Goal: Transaction & Acquisition: Obtain resource

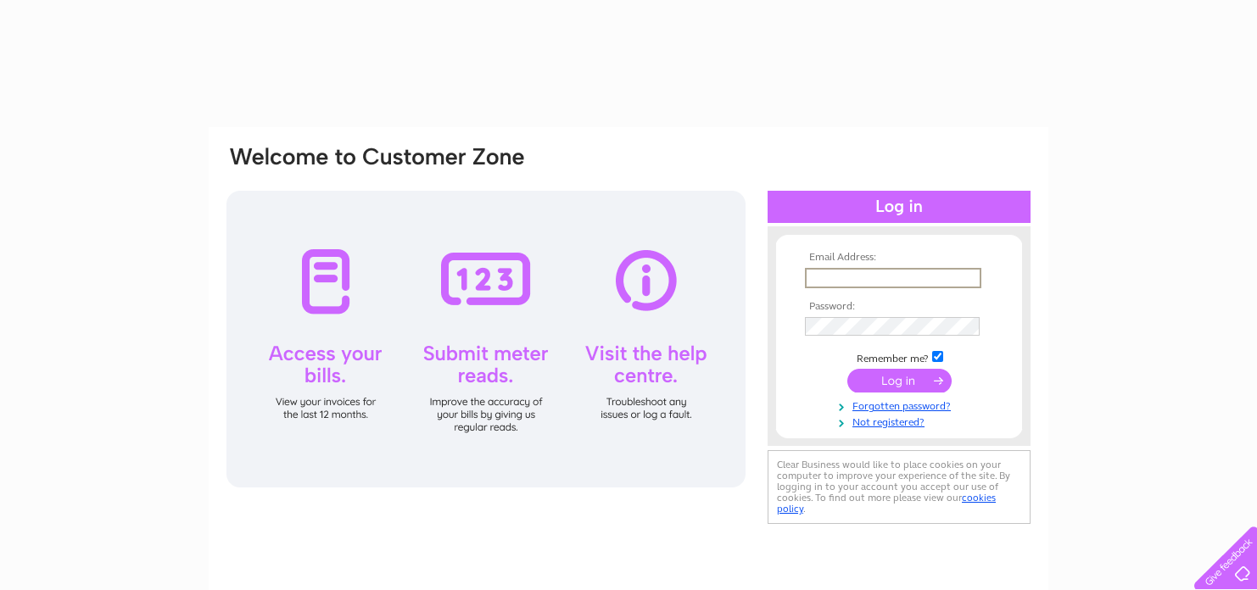
drag, startPoint x: 0, startPoint y: 0, endPoint x: 893, endPoint y: 276, distance: 934.6
click at [893, 276] on input "text" at bounding box center [893, 278] width 176 height 20
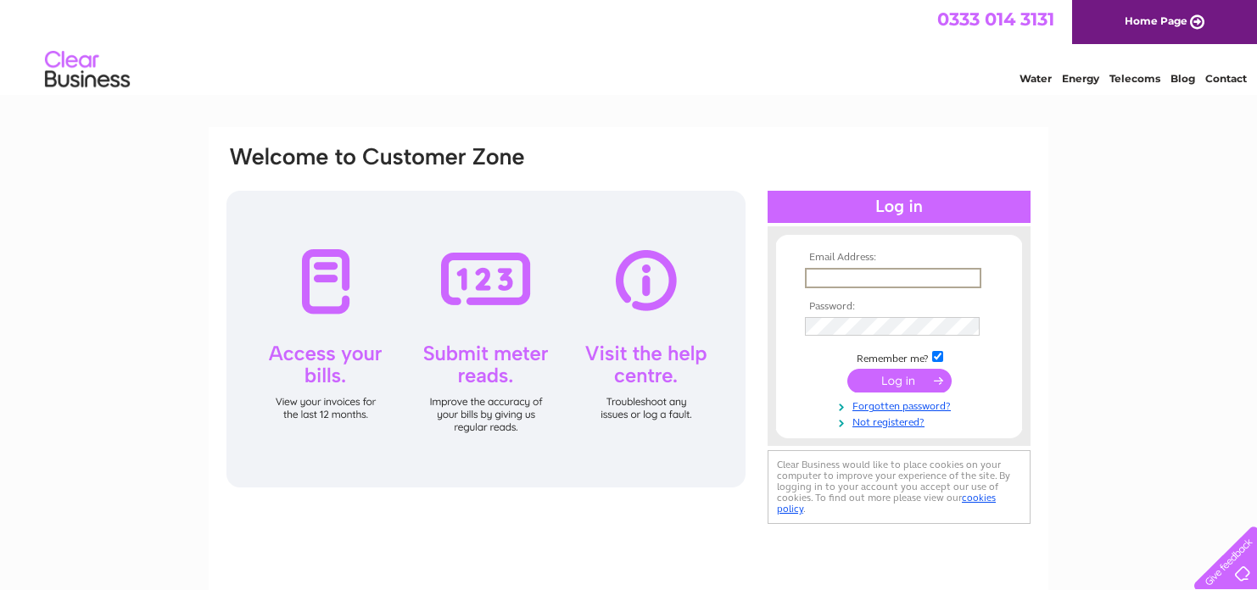
type input "**********"
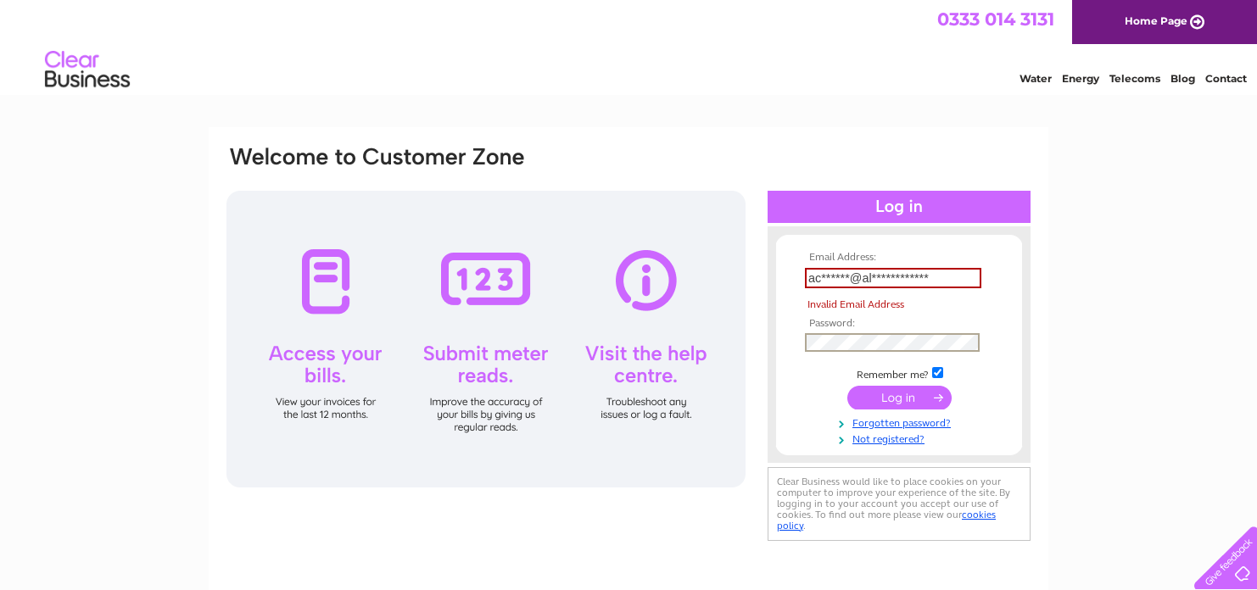
click at [847, 329] on tbody "**********" at bounding box center [899, 349] width 197 height 194
click at [902, 400] on input "submit" at bounding box center [899, 400] width 104 height 24
click at [890, 439] on link "Not registered?" at bounding box center [901, 438] width 193 height 16
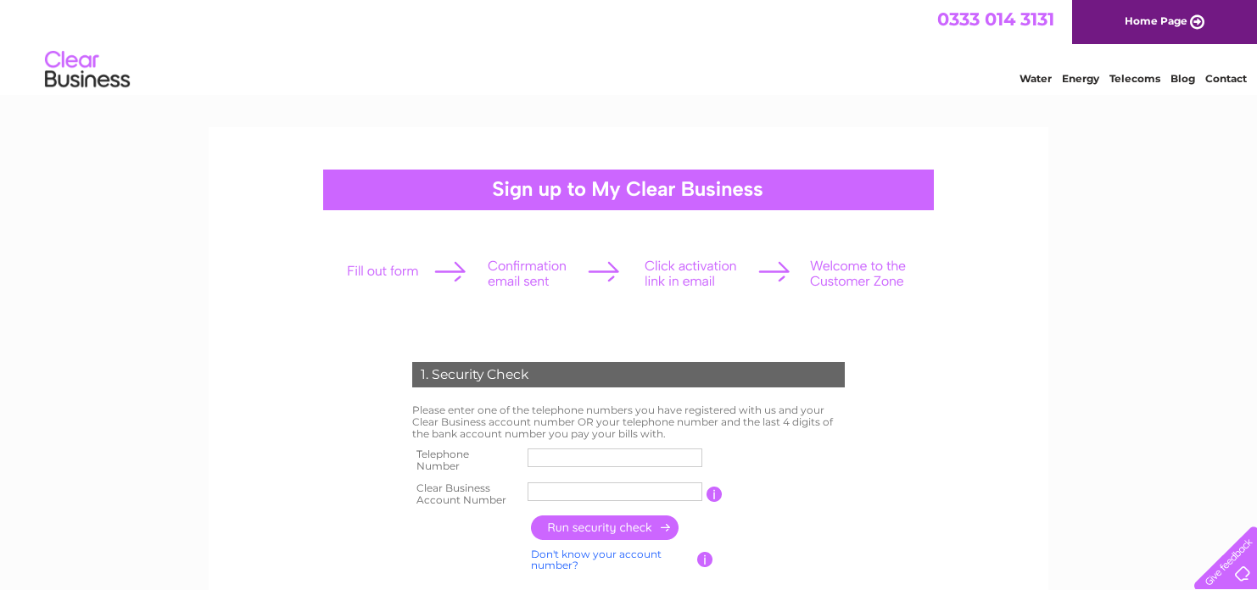
scroll to position [254, 0]
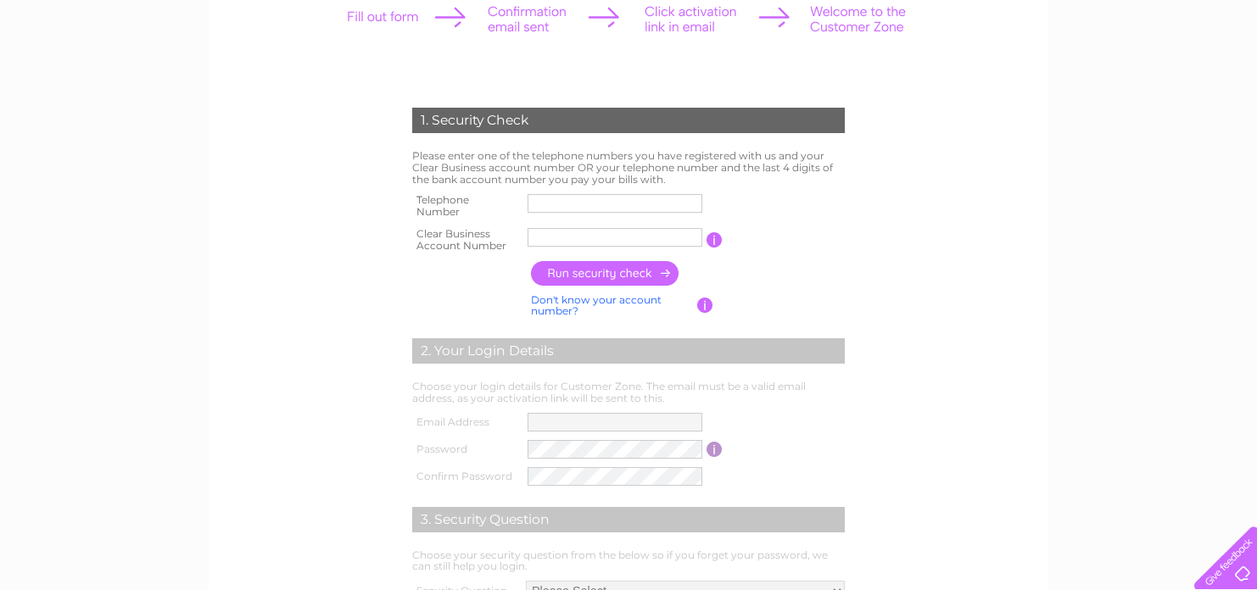
click at [599, 201] on input "text" at bounding box center [614, 203] width 175 height 19
type input "01908313142"
click at [609, 236] on input "text" at bounding box center [614, 237] width 175 height 19
type input "1053218"
click at [606, 269] on input "button" at bounding box center [605, 273] width 149 height 25
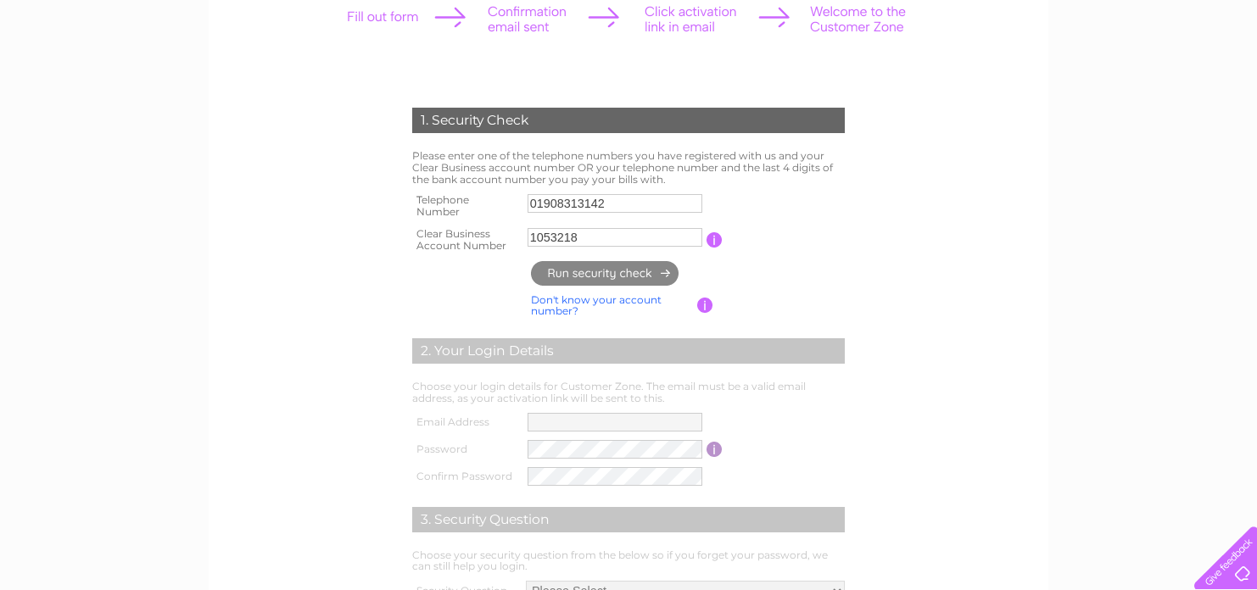
type input "**********"
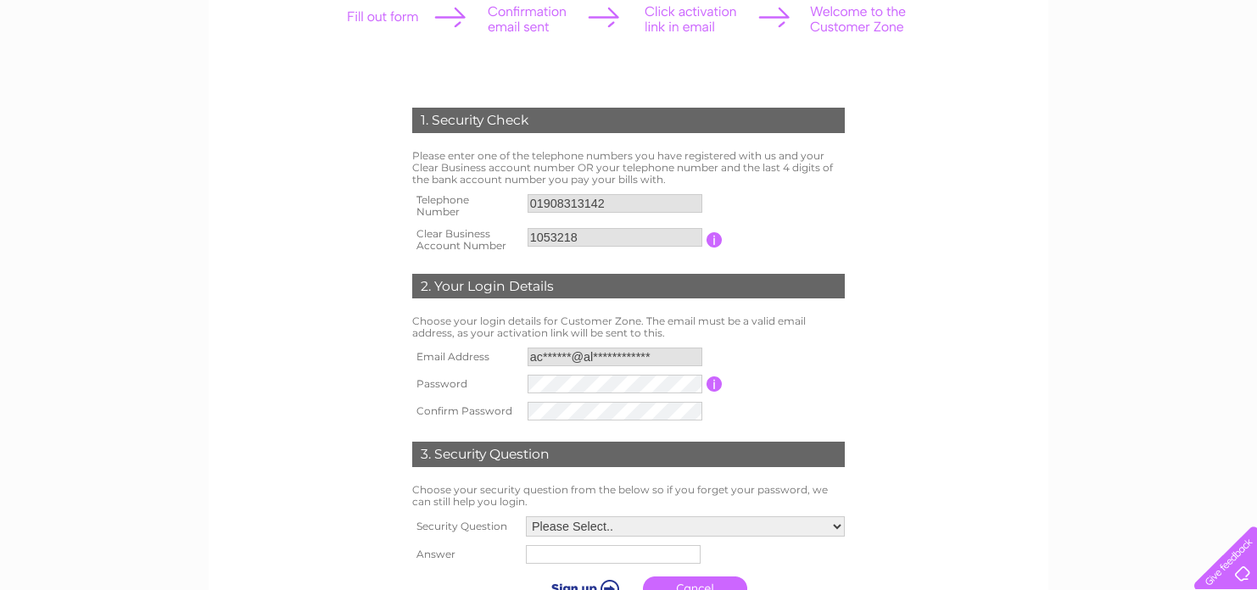
click at [717, 386] on input "button" at bounding box center [714, 384] width 16 height 15
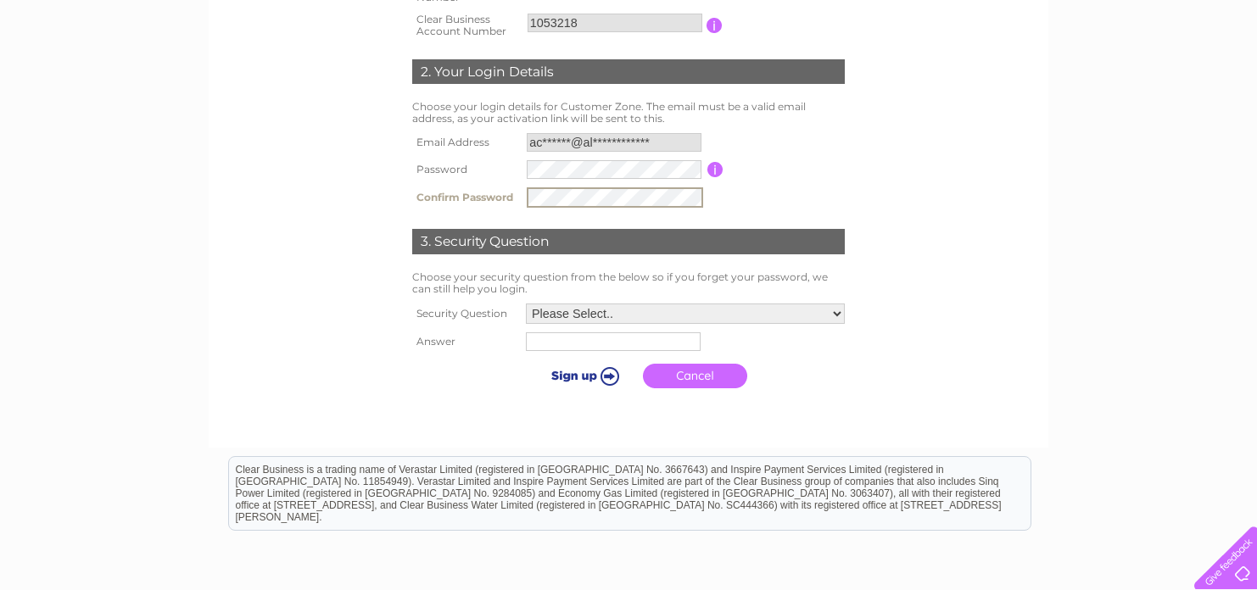
scroll to position [509, 0]
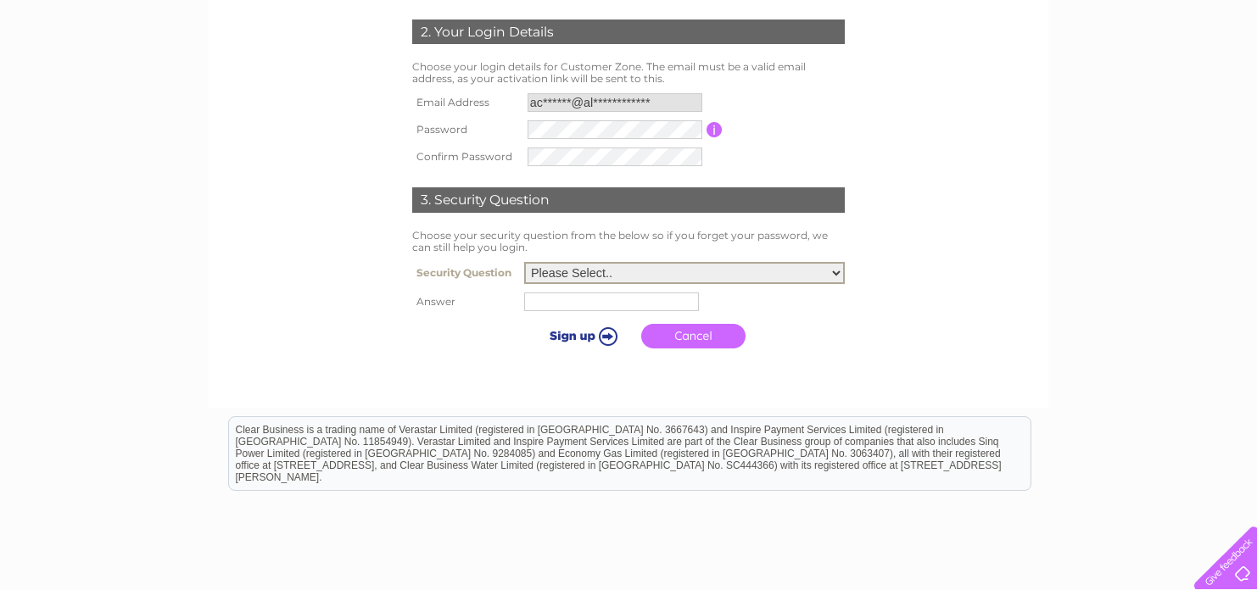
click at [834, 270] on select "Please Select.. In what town or city was your first job? In what town or city d…" at bounding box center [684, 273] width 321 height 22
select select "1"
click at [524, 263] on select "Please Select.. In what town or city was your first job? In what town or city d…" at bounding box center [684, 273] width 321 height 22
click at [668, 303] on input "text" at bounding box center [611, 302] width 175 height 19
type input "Milton Keynes"
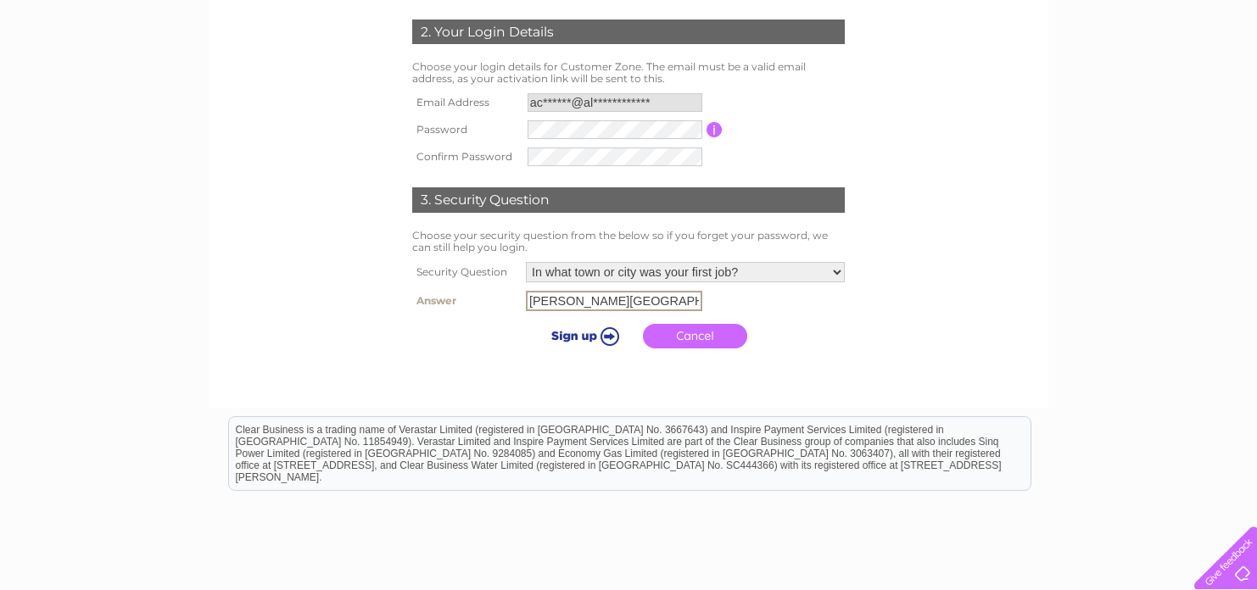
click at [589, 338] on input "submit" at bounding box center [582, 336] width 104 height 24
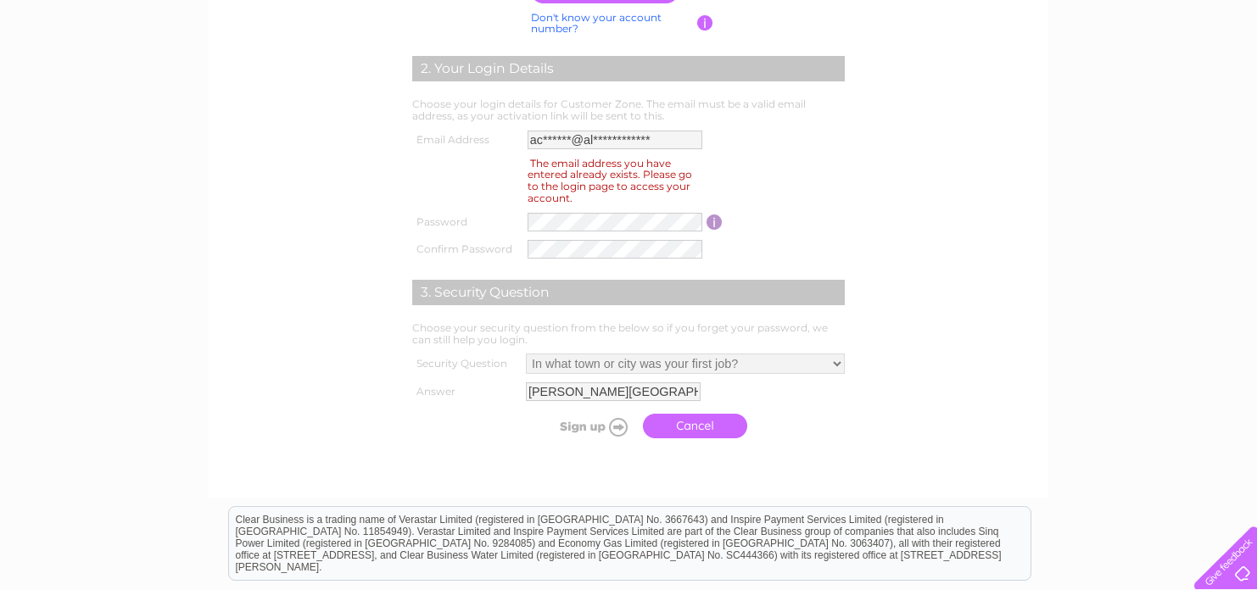
scroll to position [594, 0]
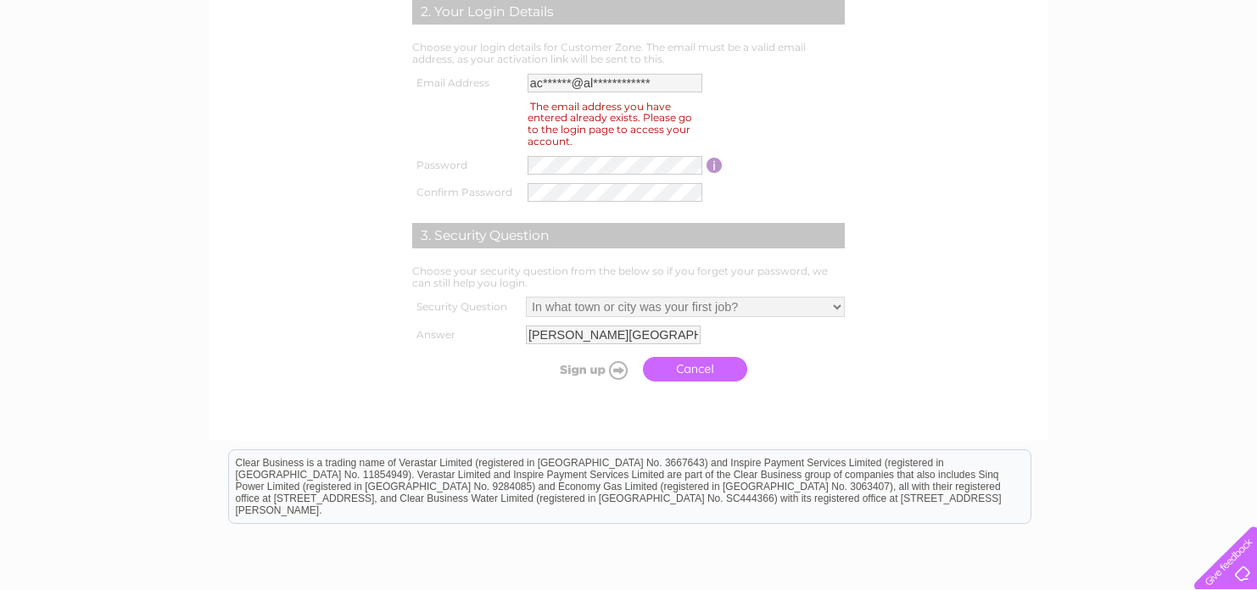
click at [708, 363] on link "Cancel" at bounding box center [695, 369] width 104 height 25
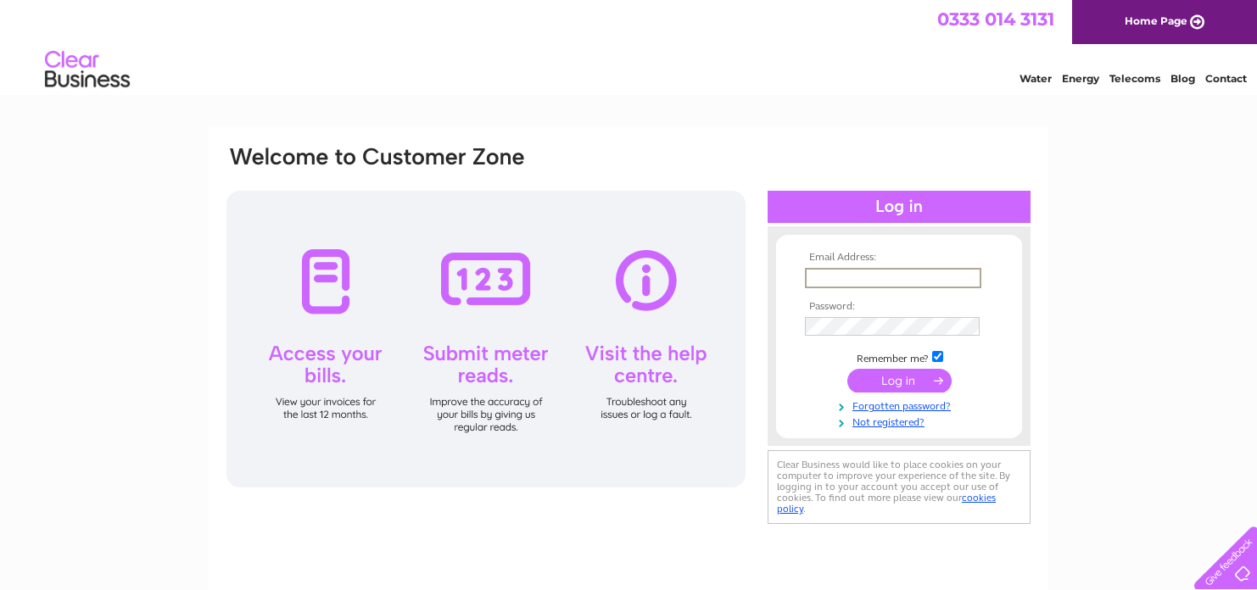
click at [872, 272] on input "text" at bounding box center [893, 278] width 176 height 20
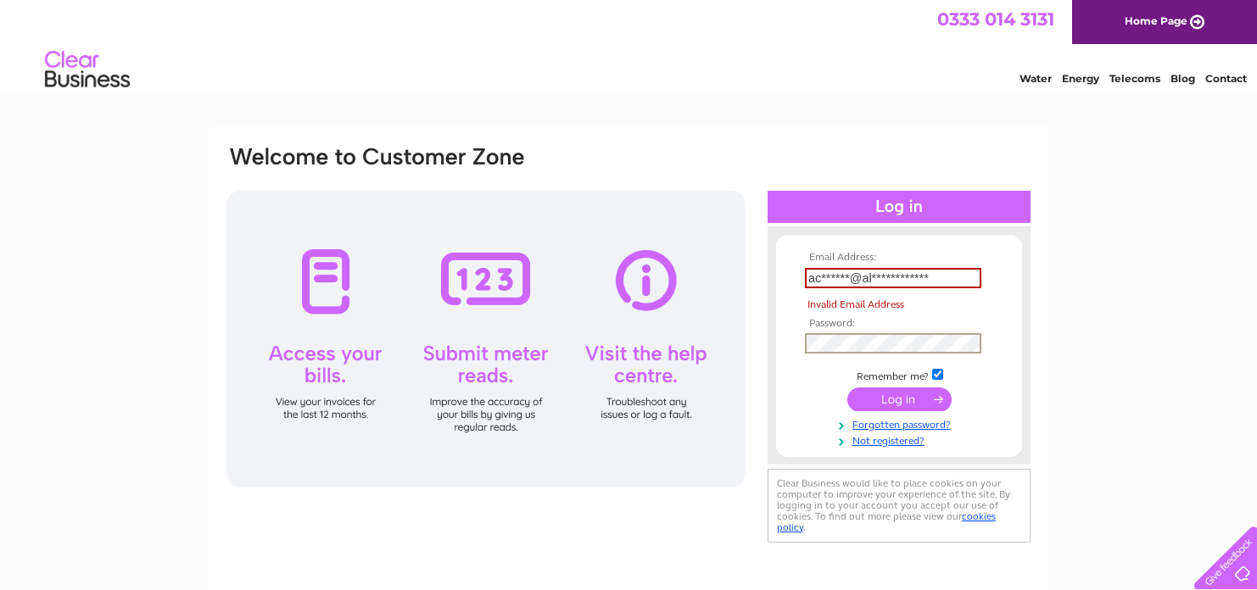
click at [871, 323] on tbody "**********" at bounding box center [899, 350] width 197 height 196
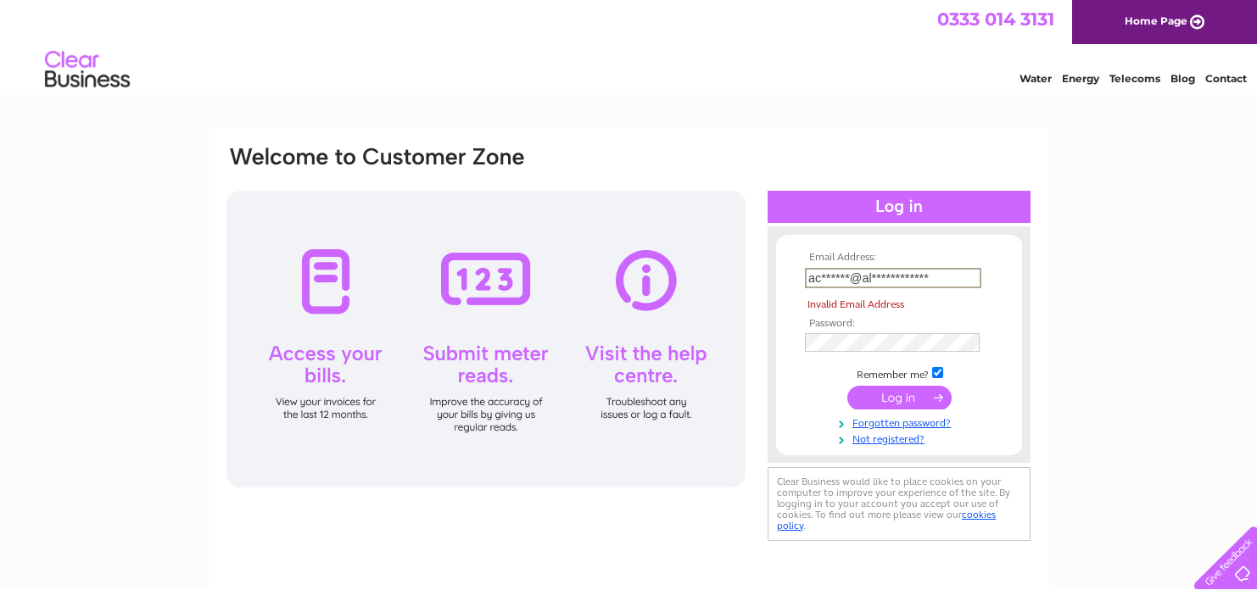
click at [936, 275] on input "**********" at bounding box center [893, 278] width 176 height 20
type input "a"
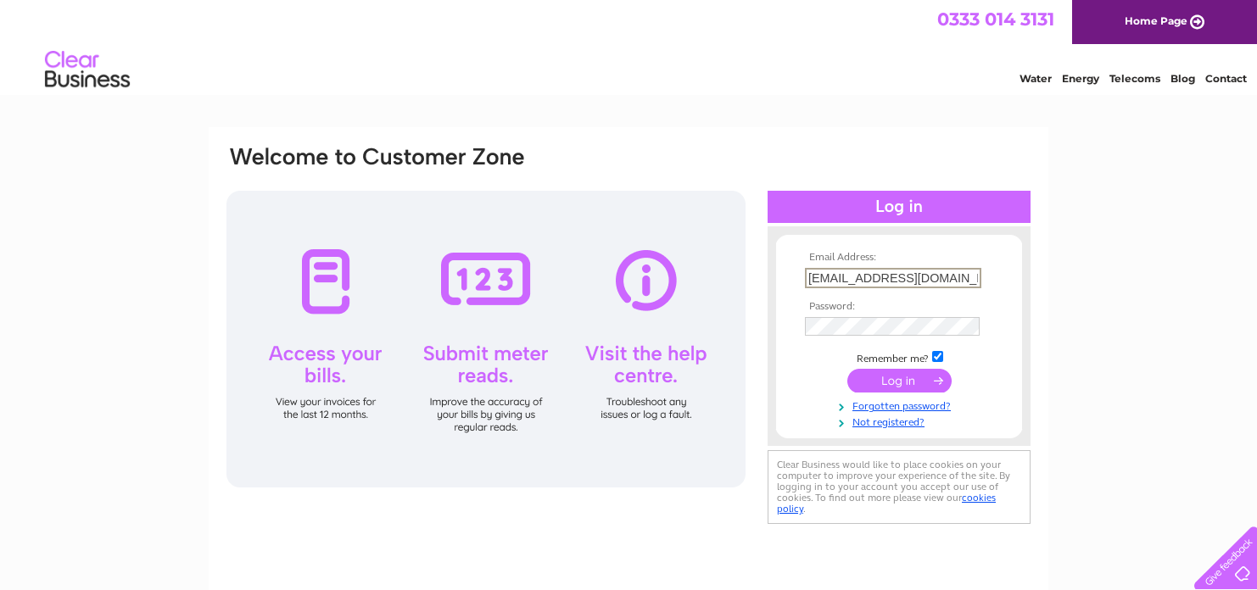
type input "[EMAIL_ADDRESS][DOMAIN_NAME]"
click at [895, 380] on input "submit" at bounding box center [899, 381] width 104 height 24
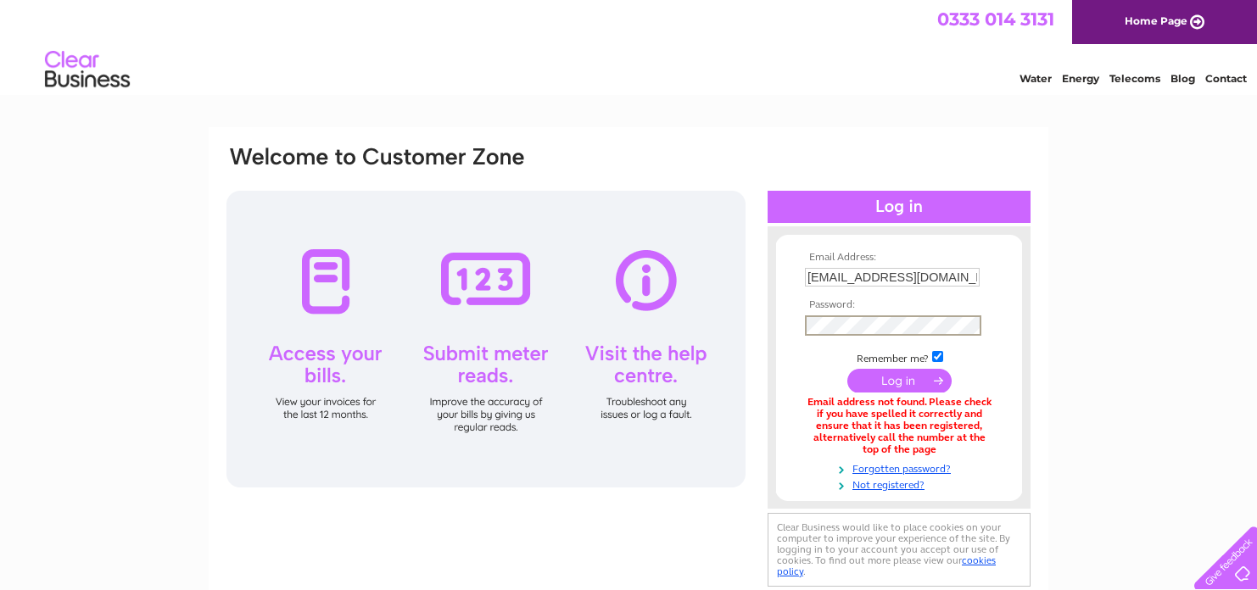
click at [847, 369] on input "submit" at bounding box center [899, 381] width 104 height 24
click at [815, 278] on input "[EMAIL_ADDRESS][DOMAIN_NAME]" at bounding box center [892, 277] width 175 height 19
type input "accounts@alshobbies.co.uk"
click at [909, 472] on link "Forgotten password?" at bounding box center [901, 468] width 193 height 16
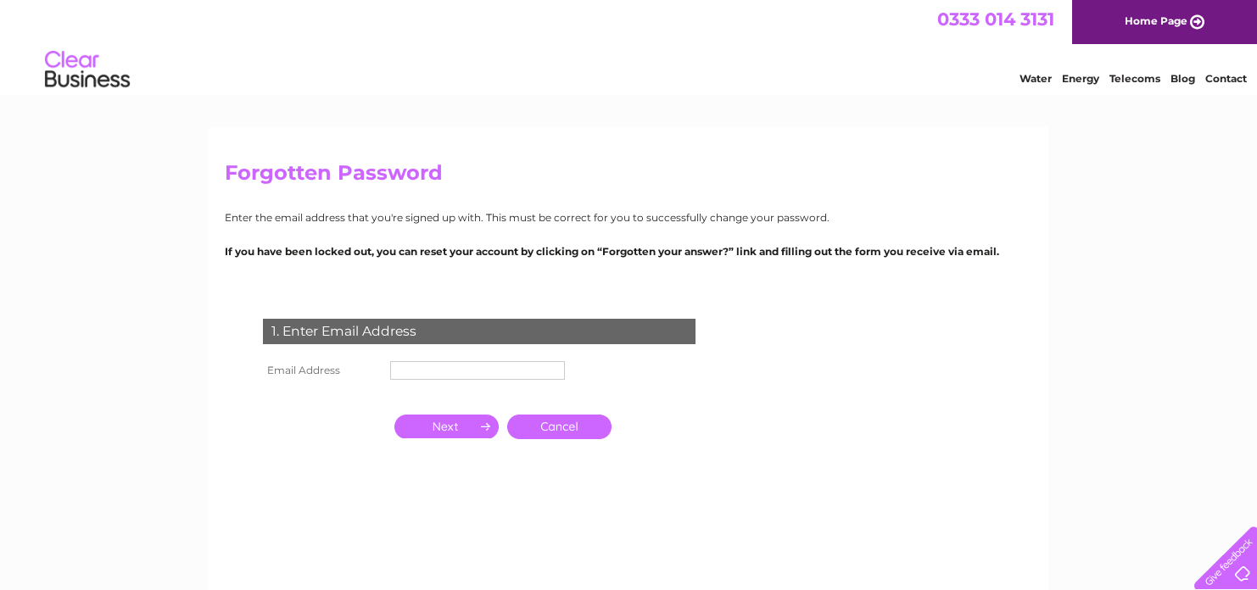
click at [483, 366] on input "text" at bounding box center [477, 370] width 175 height 19
type input "[EMAIL_ADDRESS][DOMAIN_NAME]"
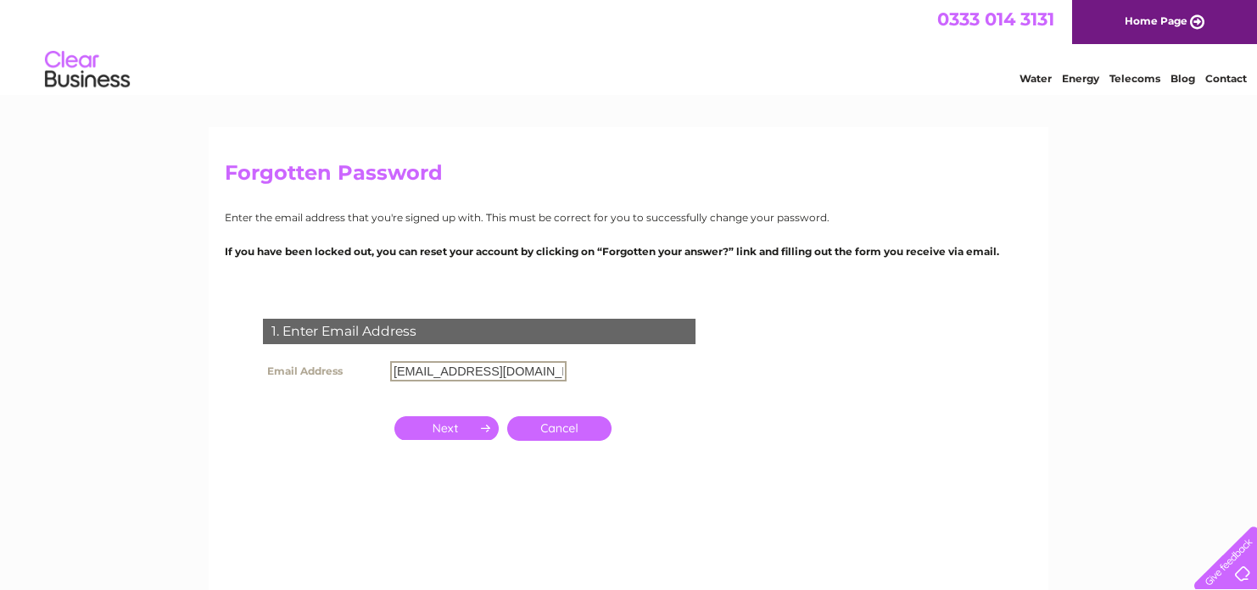
click at [466, 426] on input "button" at bounding box center [446, 428] width 104 height 24
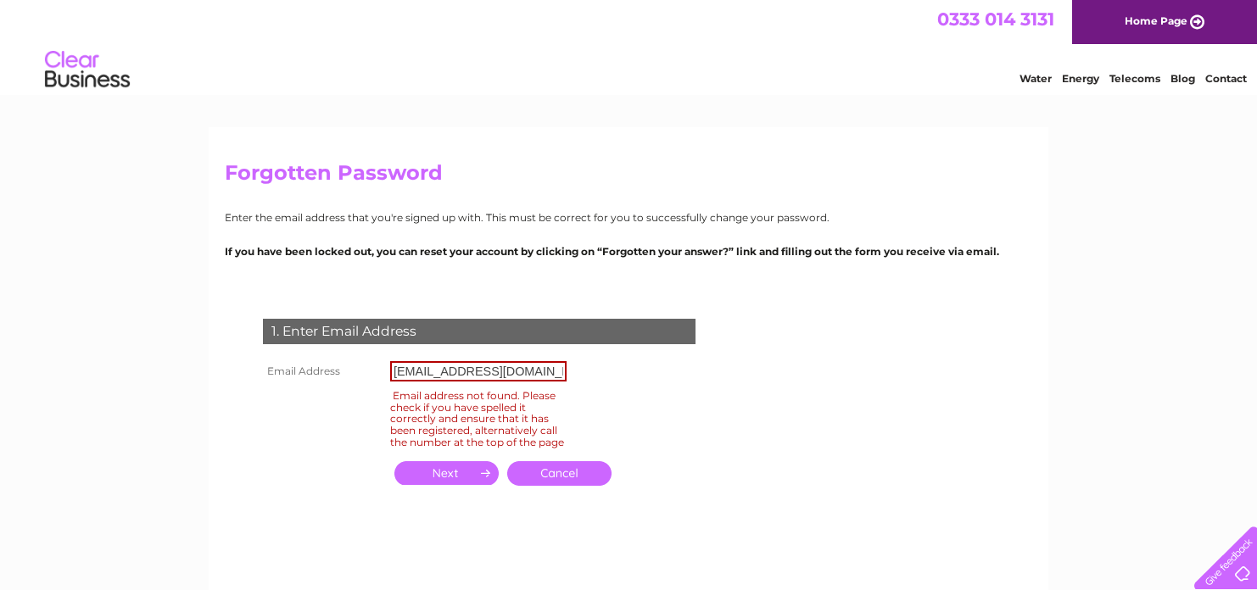
click at [540, 486] on link "Cancel" at bounding box center [559, 473] width 104 height 25
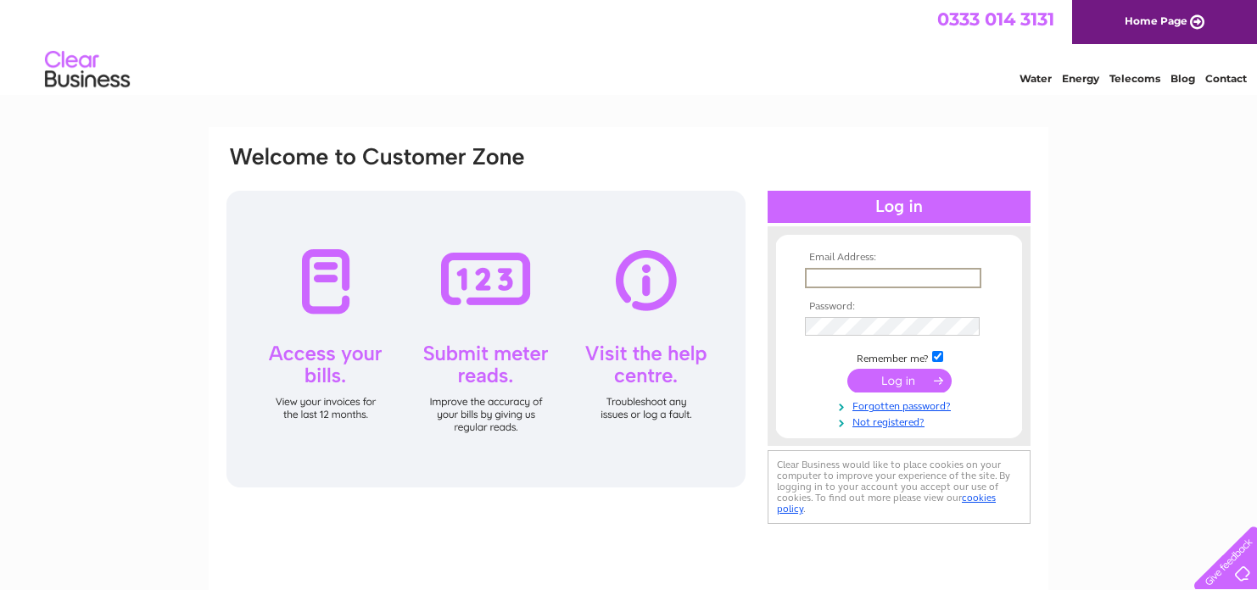
click at [857, 272] on input "text" at bounding box center [893, 278] width 176 height 20
click at [889, 423] on link "Not registered?" at bounding box center [901, 421] width 193 height 16
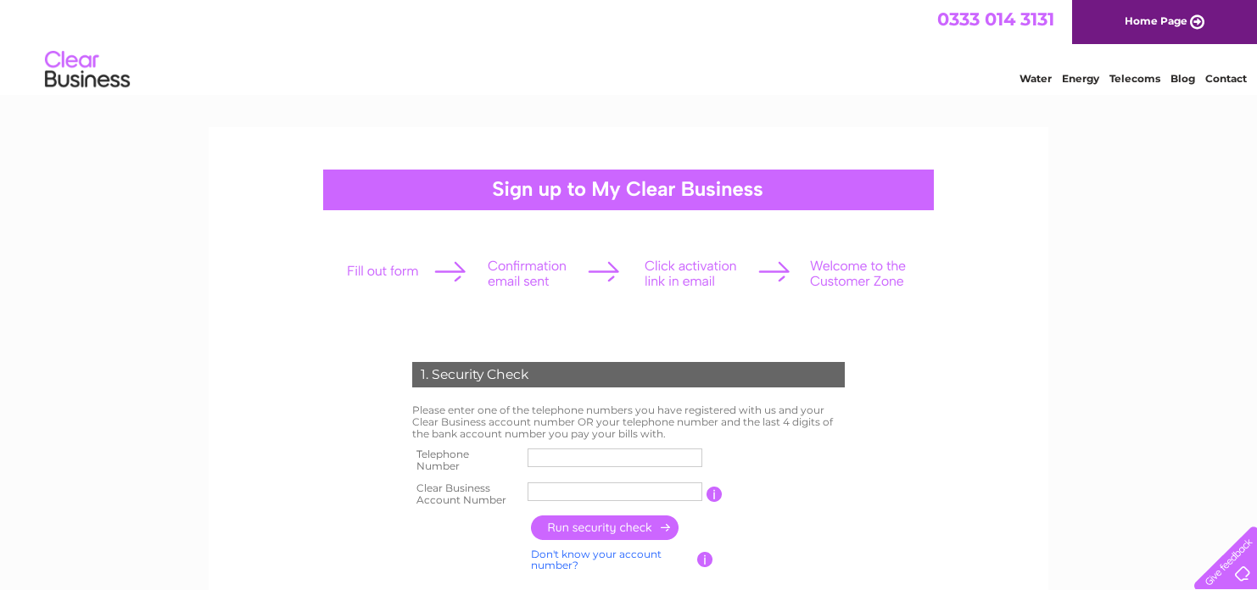
click at [680, 460] on input "text" at bounding box center [614, 458] width 175 height 19
type input "01908313142"
click at [648, 490] on input "text" at bounding box center [614, 492] width 175 height 19
type input "1053218"
click at [628, 530] on input "button" at bounding box center [605, 528] width 149 height 25
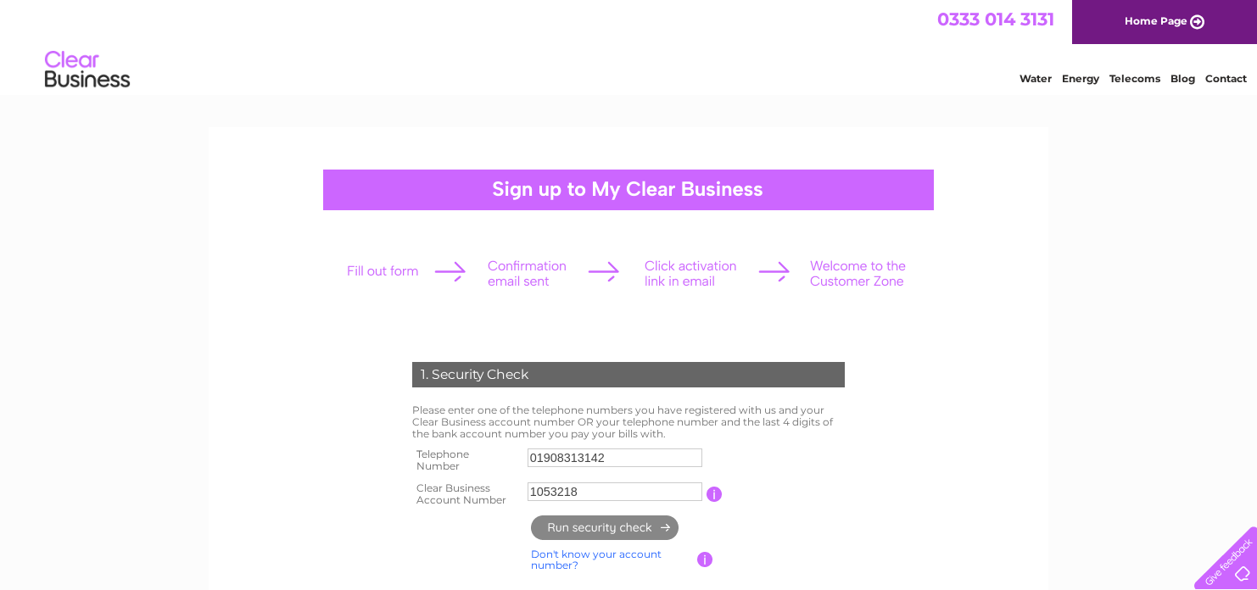
type input "**********"
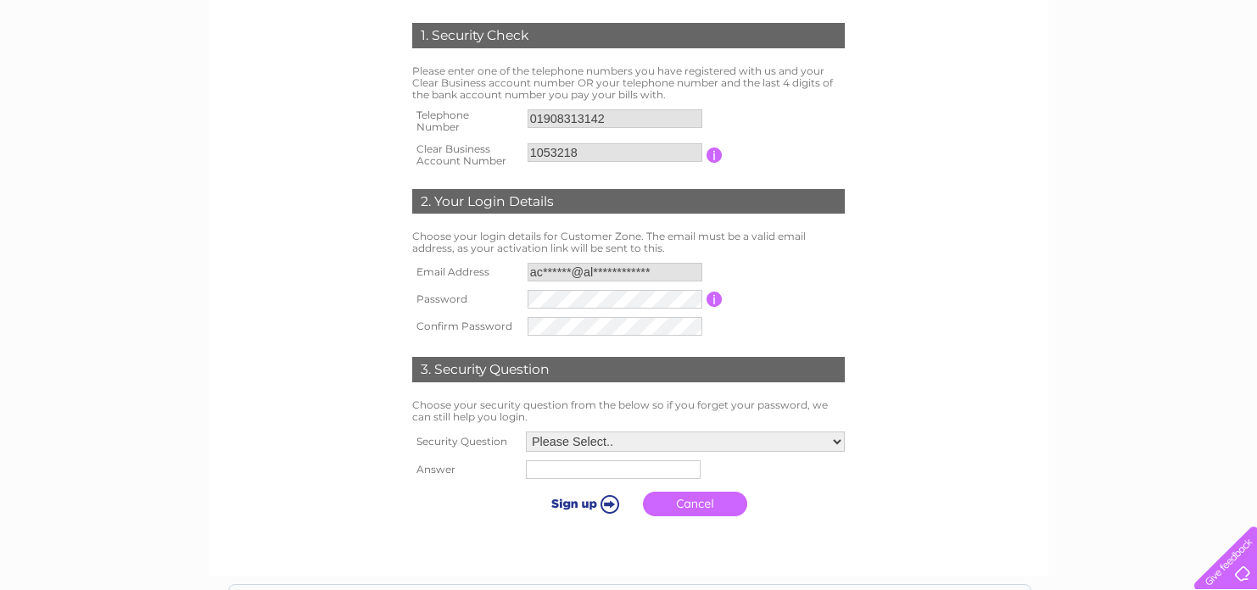
scroll to position [170, 0]
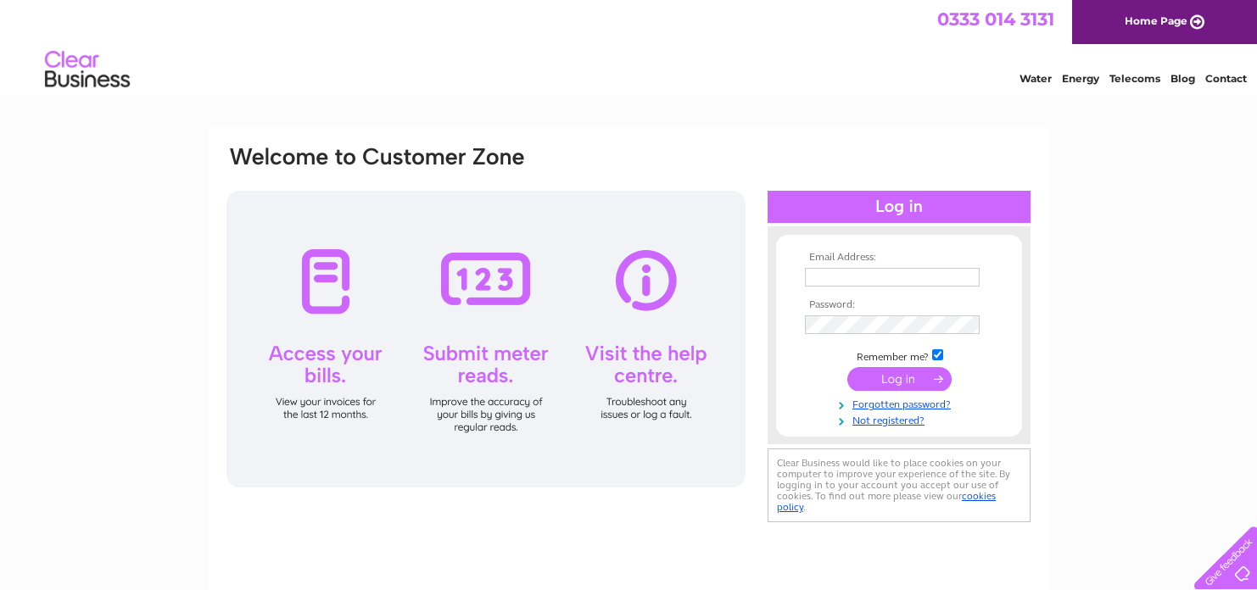
click at [885, 278] on input "text" at bounding box center [892, 277] width 175 height 19
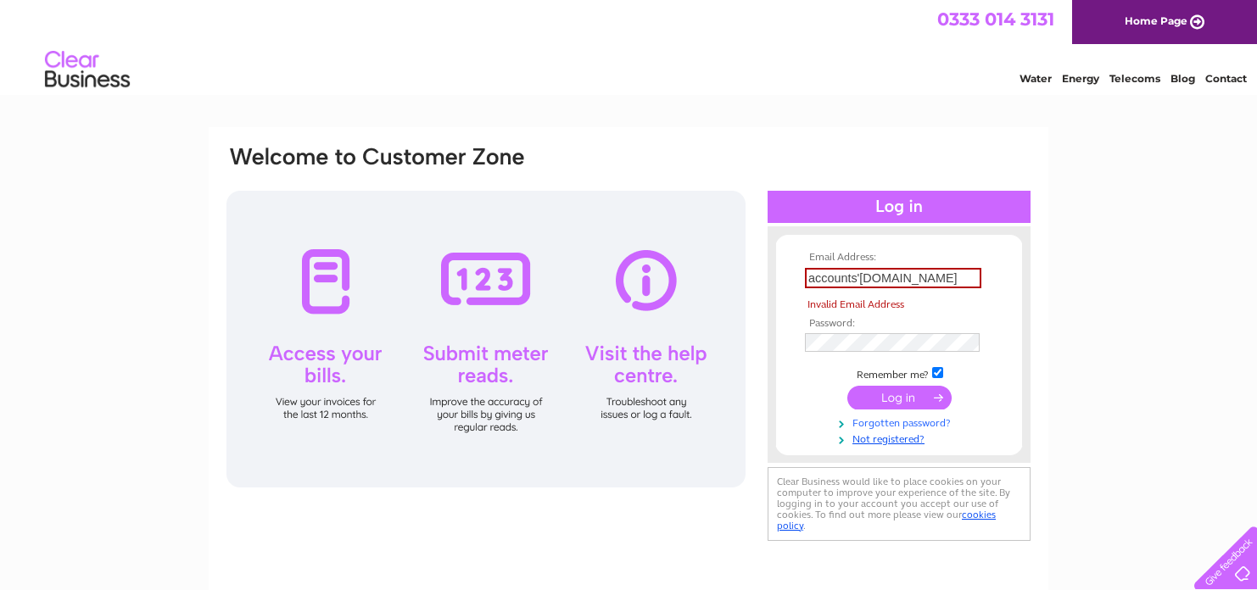
click at [892, 404] on tbody "Email Address: accounts'alshobbies.co.uk Invalid Email Address Password: Rememb…" at bounding box center [899, 349] width 197 height 194
click at [859, 276] on input "accounts'alshobbies.co.uk" at bounding box center [893, 278] width 176 height 20
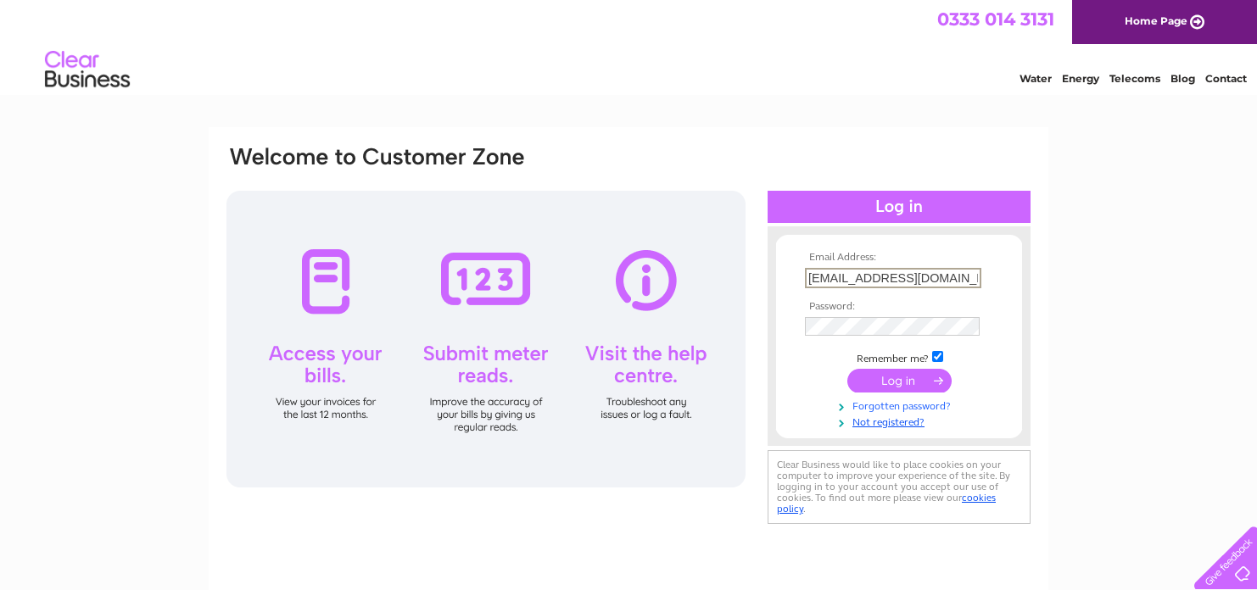
type input "accounts@alshobbies.co.uk"
click at [891, 408] on link "Forgotten password?" at bounding box center [901, 405] width 193 height 16
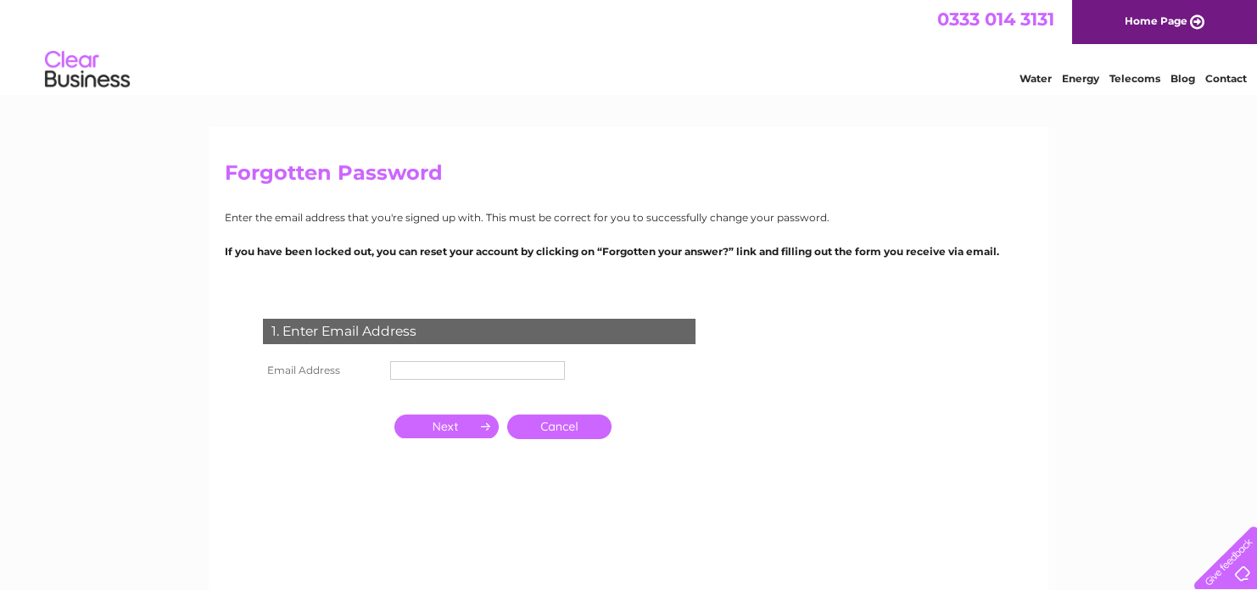
click at [505, 368] on input "text" at bounding box center [477, 370] width 175 height 19
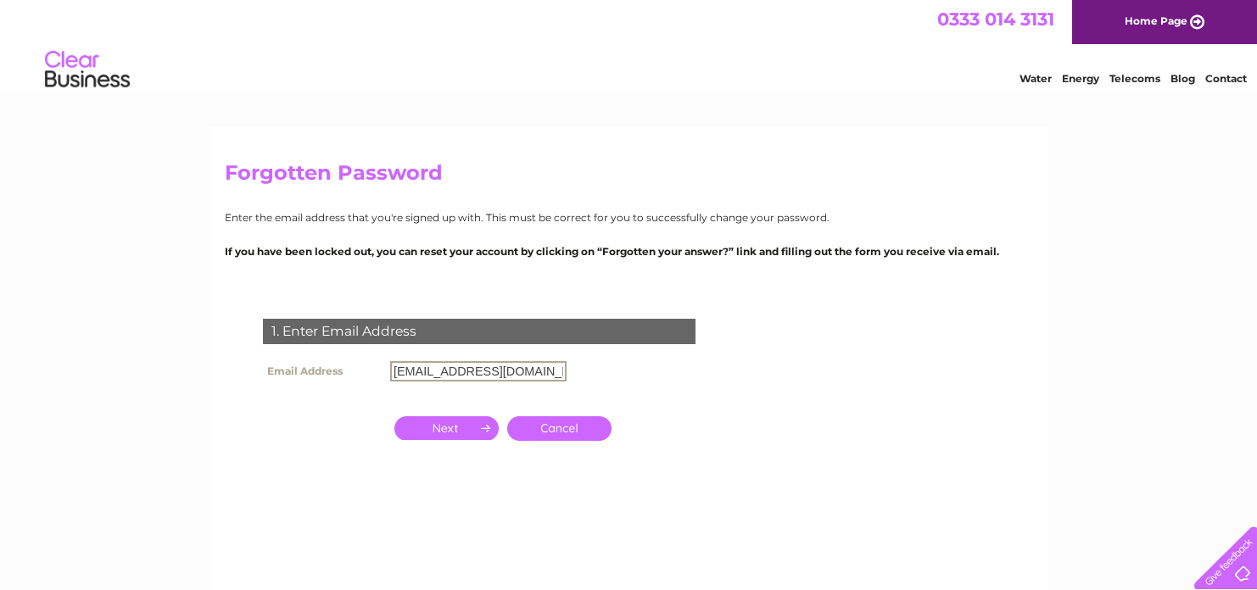
click at [461, 429] on input "button" at bounding box center [446, 428] width 104 height 24
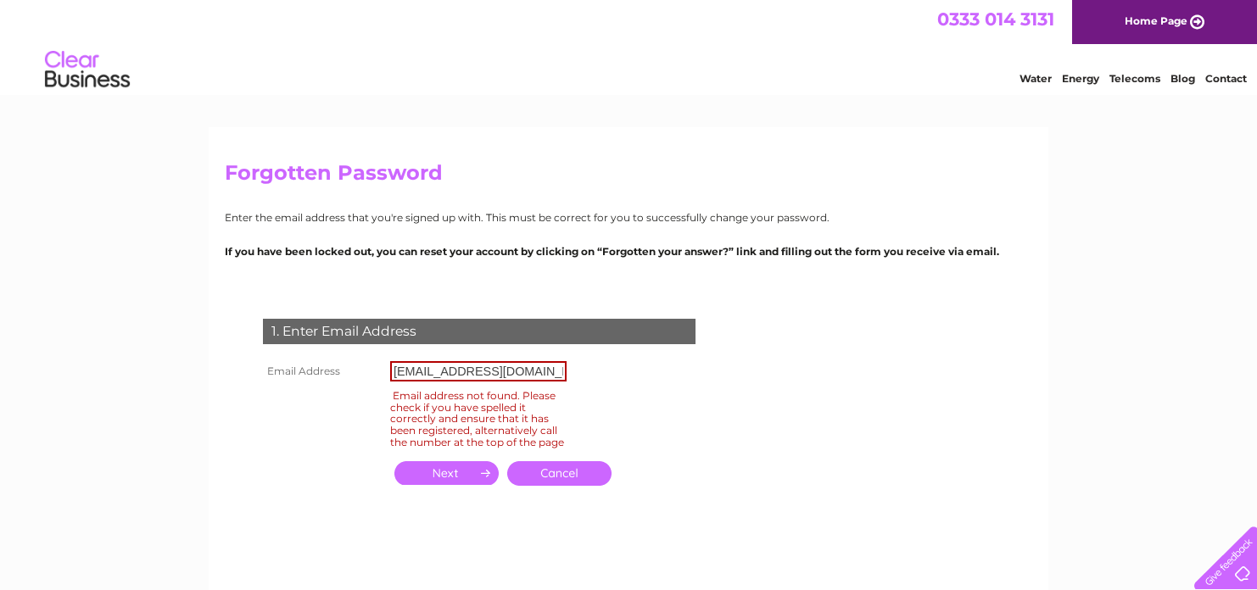
click at [402, 371] on input "Accounts@alshobbies.co.uk" at bounding box center [478, 371] width 176 height 20
type input "accounts@alshobbies.co.uk"
click at [431, 483] on input "button" at bounding box center [446, 473] width 104 height 24
click at [438, 485] on input "button" at bounding box center [446, 473] width 104 height 24
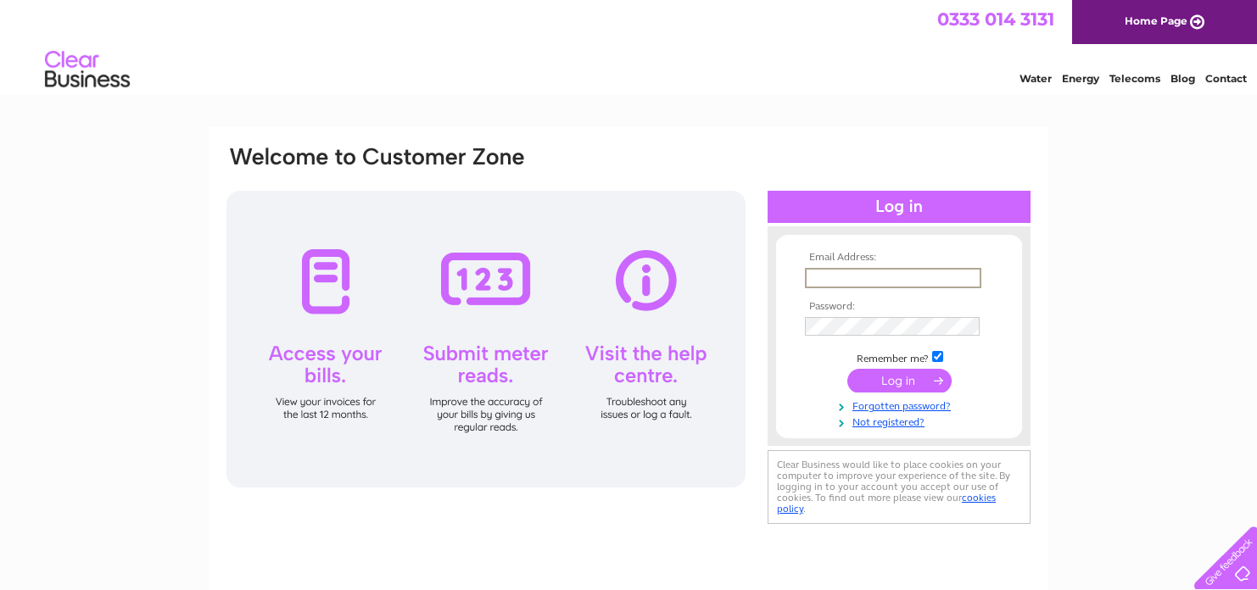
click at [853, 279] on input "text" at bounding box center [893, 278] width 176 height 20
type input "[EMAIL_ADDRESS][DOMAIN_NAME]"
click at [869, 382] on input "submit" at bounding box center [899, 379] width 104 height 24
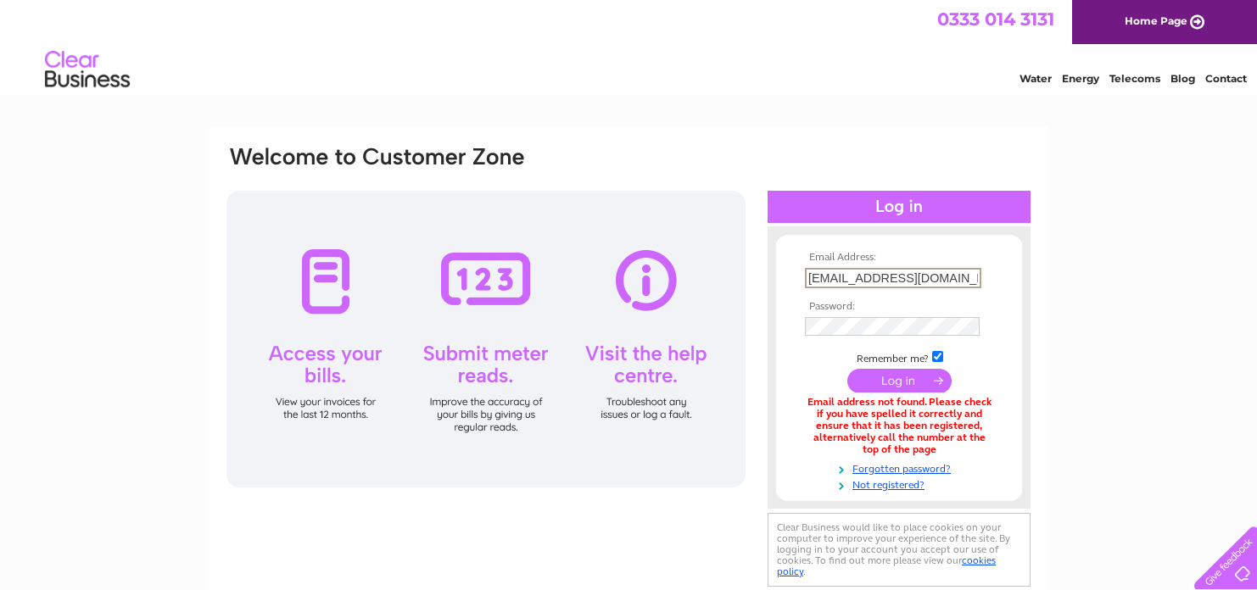
click at [852, 276] on input "accountts@alshobbies.com" at bounding box center [893, 278] width 176 height 20
type input "accounts@alshobbies.com"
click at [847, 369] on input "submit" at bounding box center [899, 381] width 104 height 24
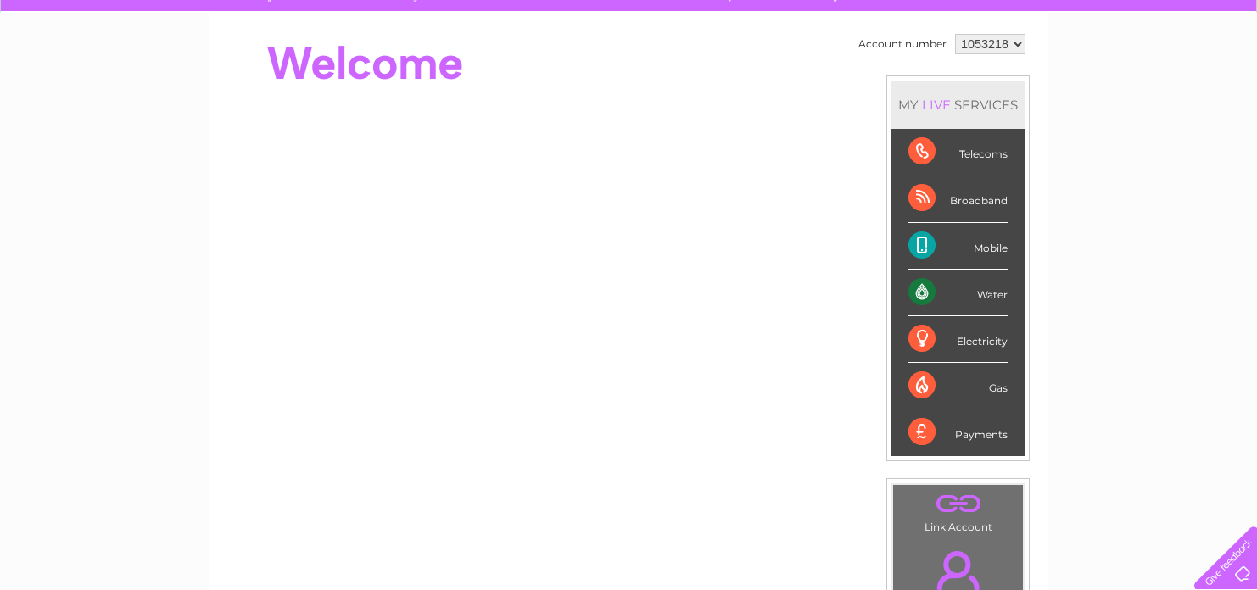
scroll to position [85, 0]
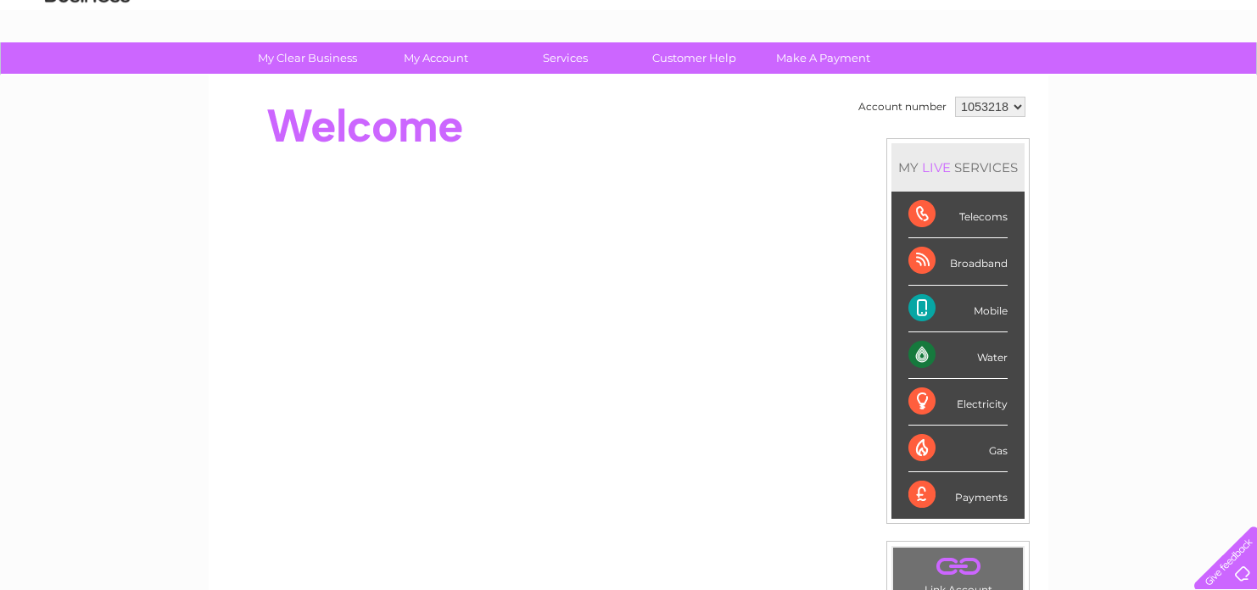
click at [933, 352] on div "Water" at bounding box center [957, 355] width 99 height 47
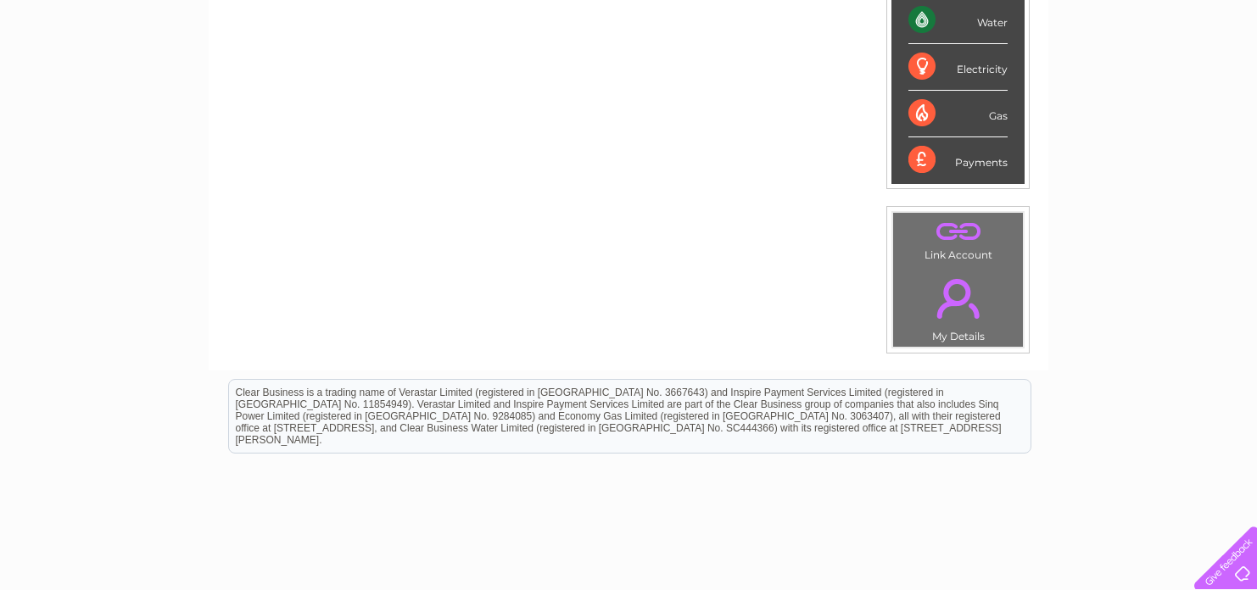
scroll to position [248, 0]
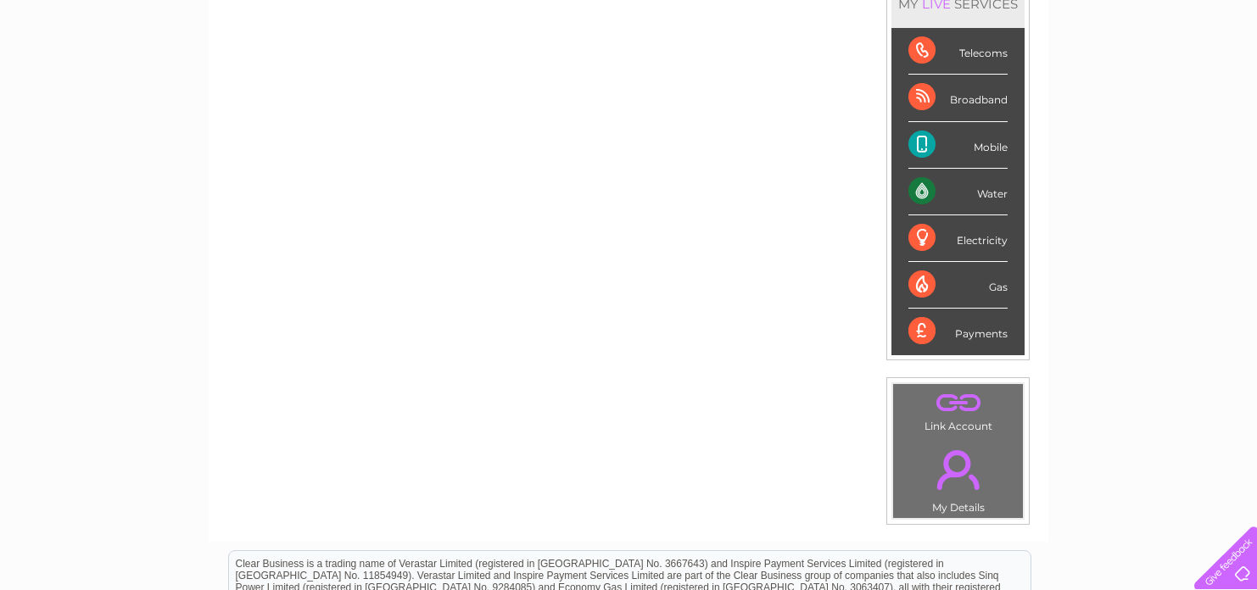
click at [996, 193] on div "Water" at bounding box center [957, 192] width 99 height 47
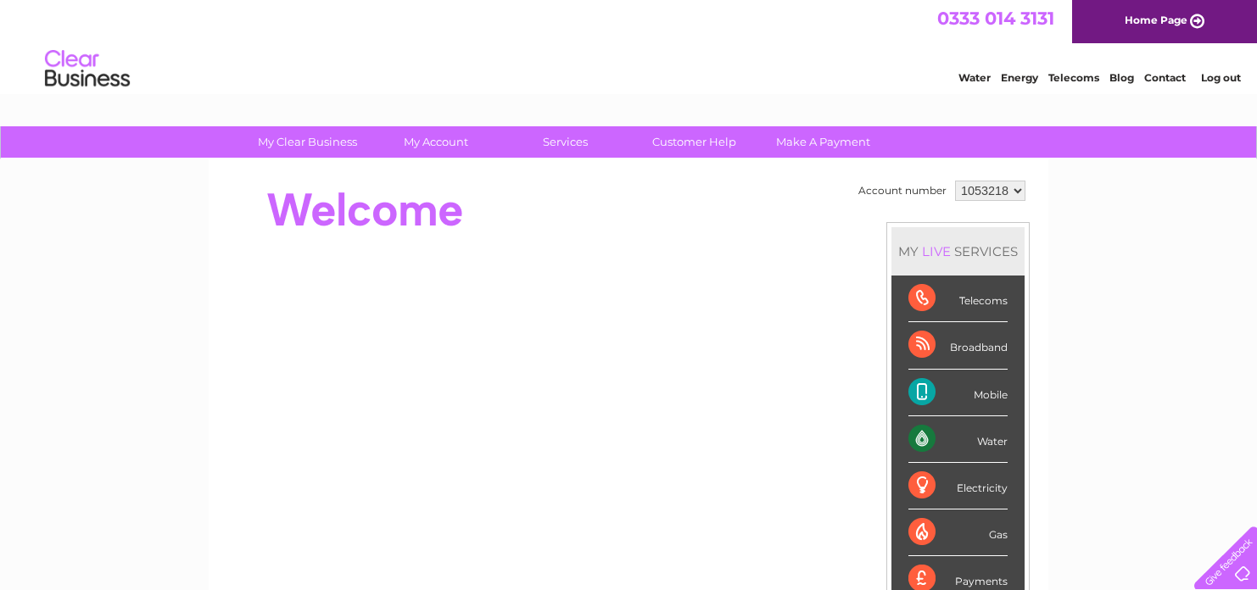
scroll to position [0, 0]
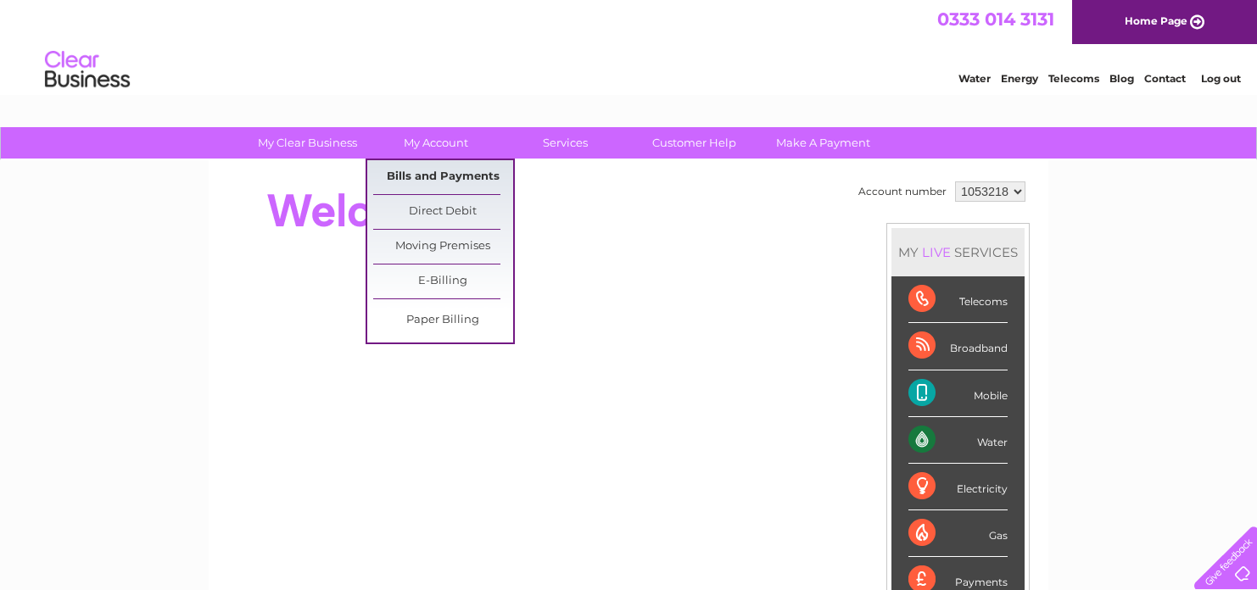
click at [423, 179] on link "Bills and Payments" at bounding box center [443, 177] width 140 height 34
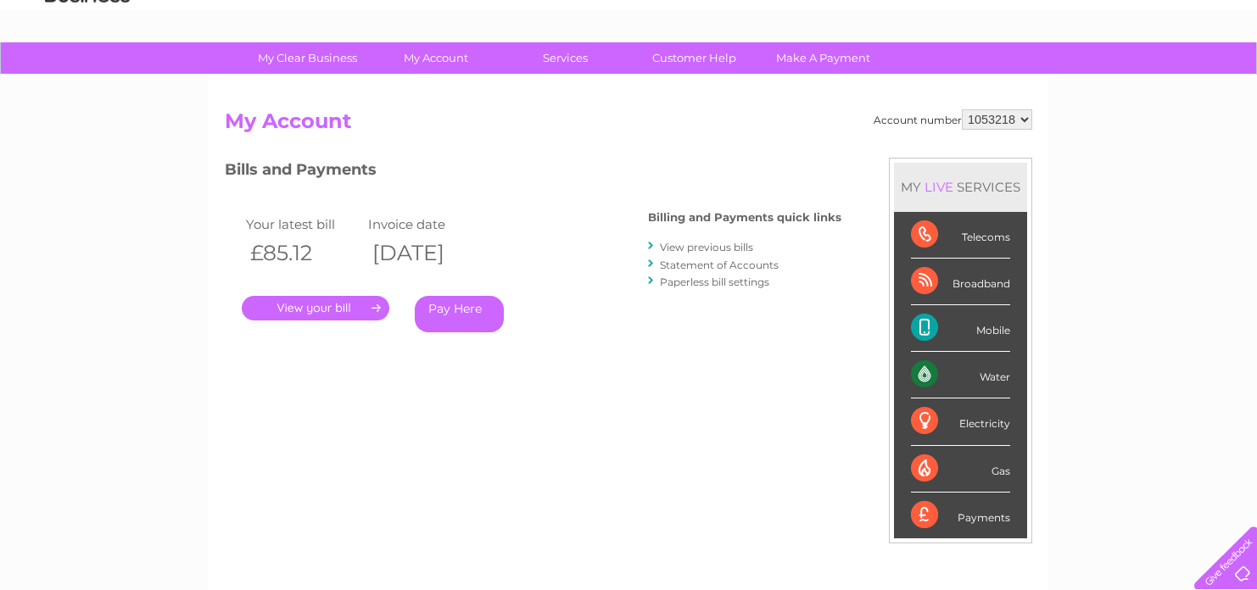
scroll to position [170, 0]
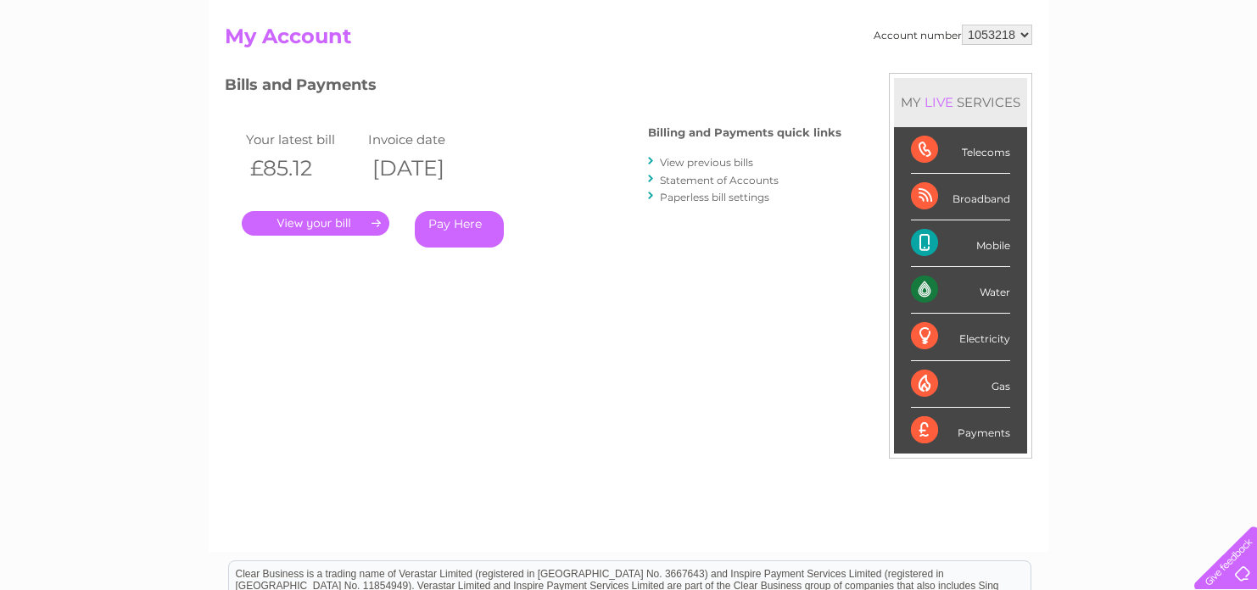
click at [359, 222] on link "." at bounding box center [316, 223] width 148 height 25
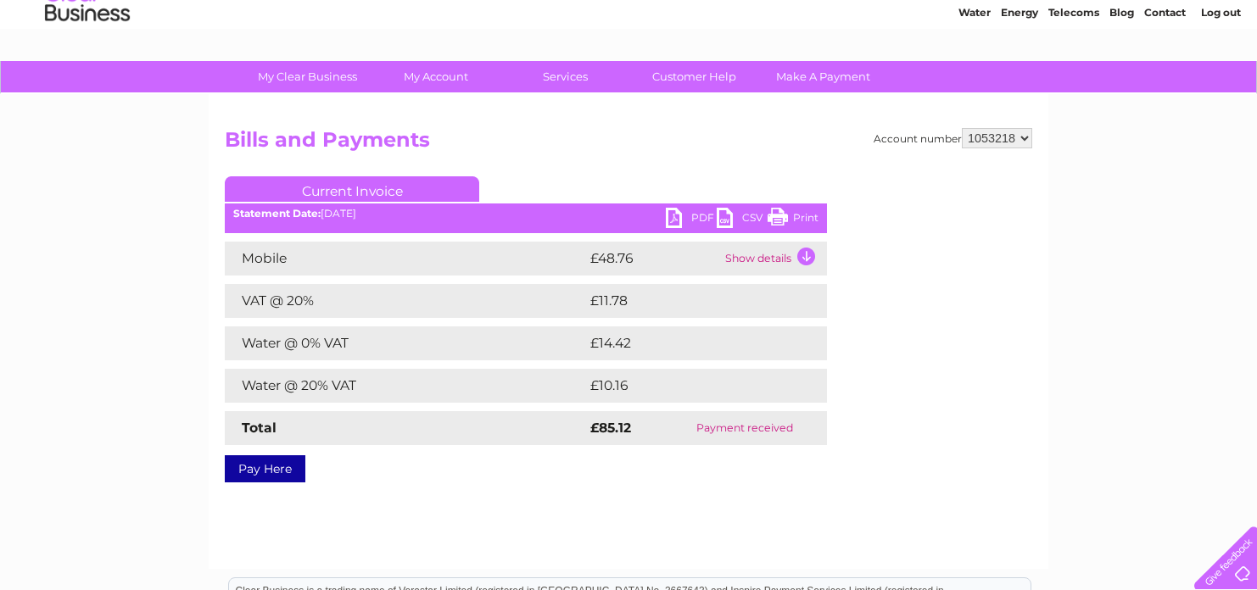
scroll to position [85, 0]
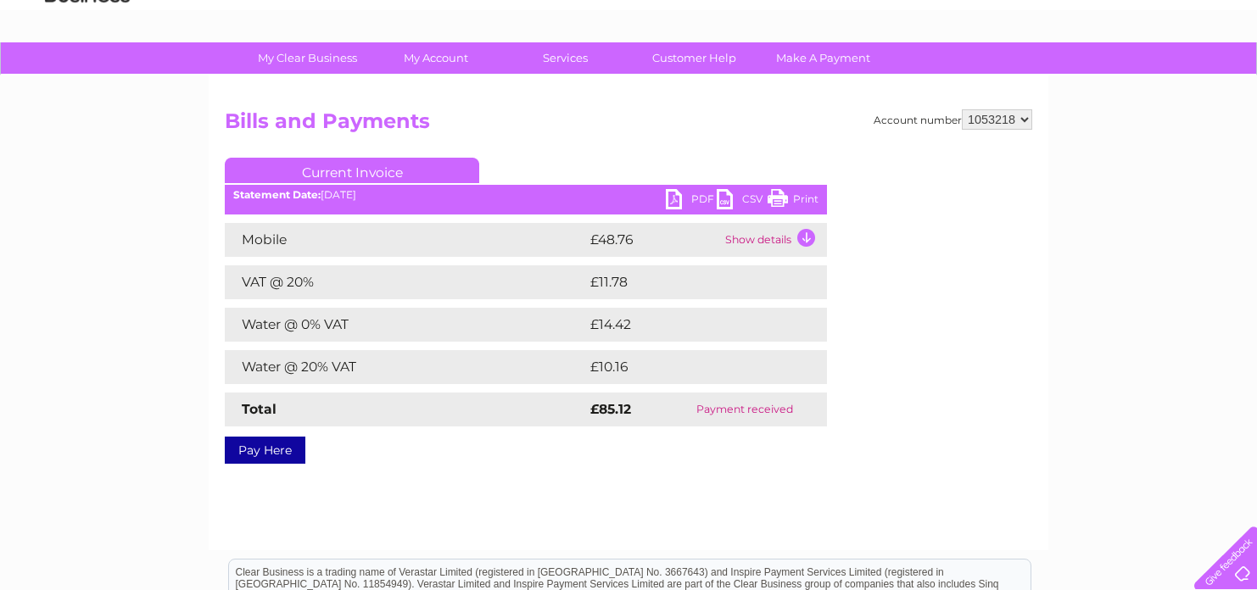
click at [676, 198] on link "PDF" at bounding box center [691, 201] width 51 height 25
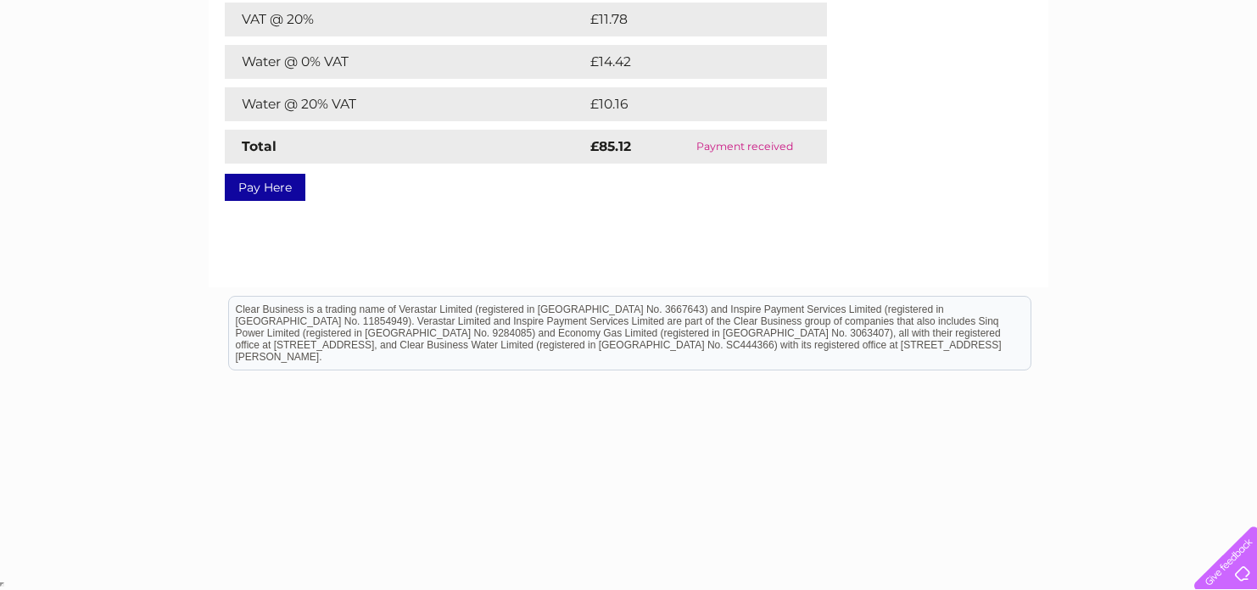
scroll to position [0, 0]
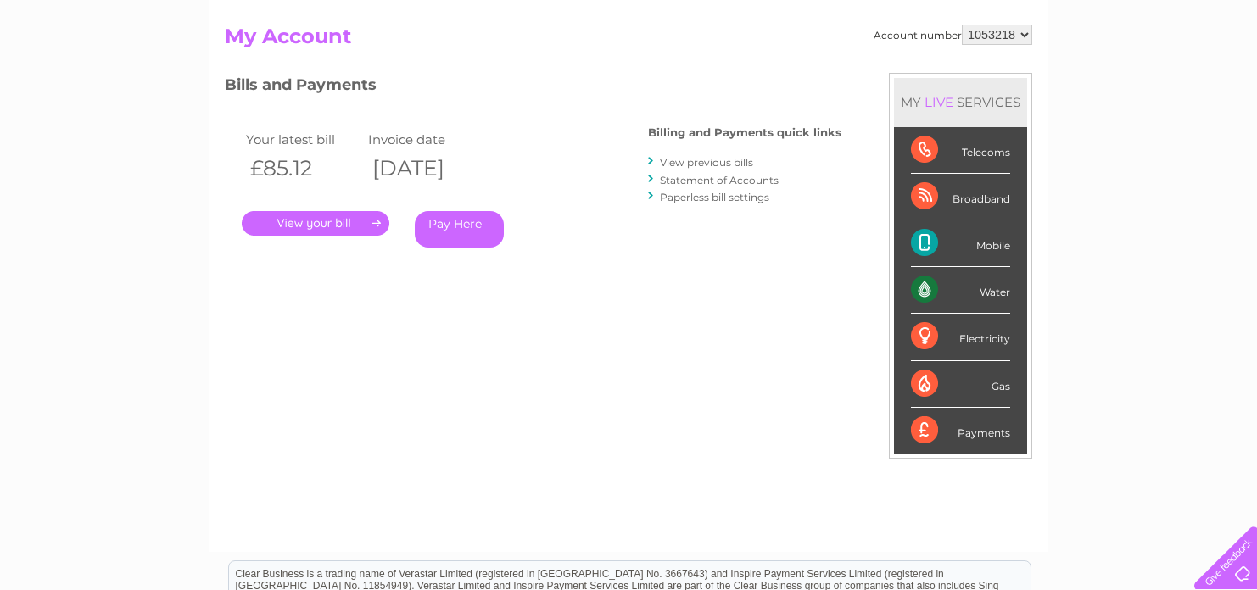
click at [709, 160] on link "View previous bills" at bounding box center [706, 162] width 93 height 13
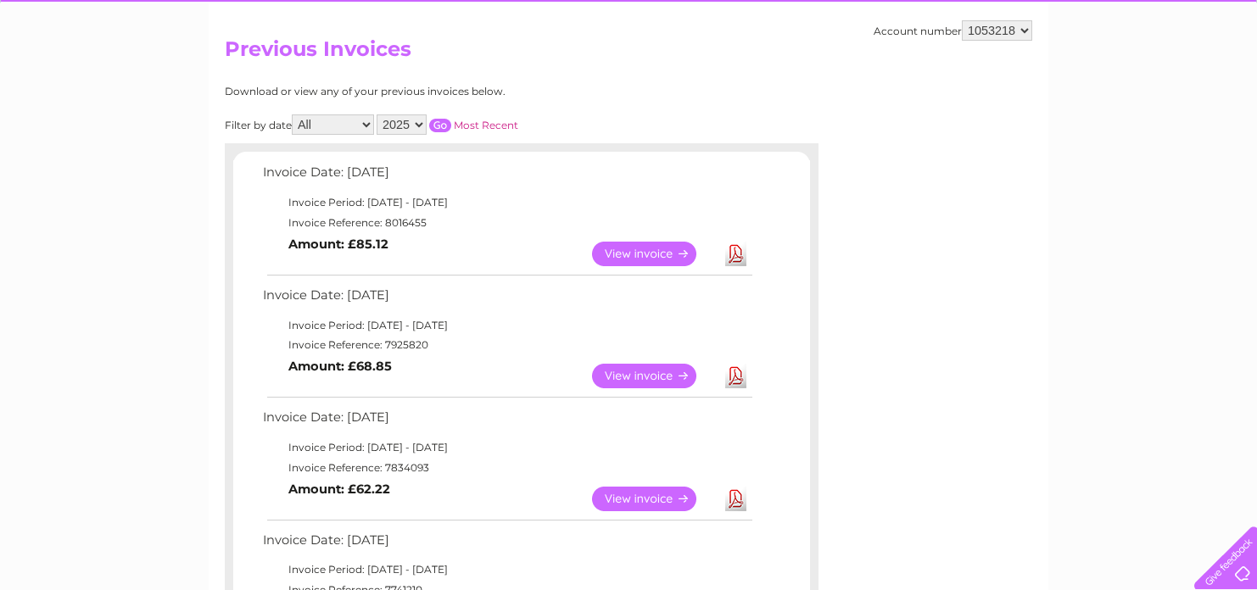
scroll to position [254, 0]
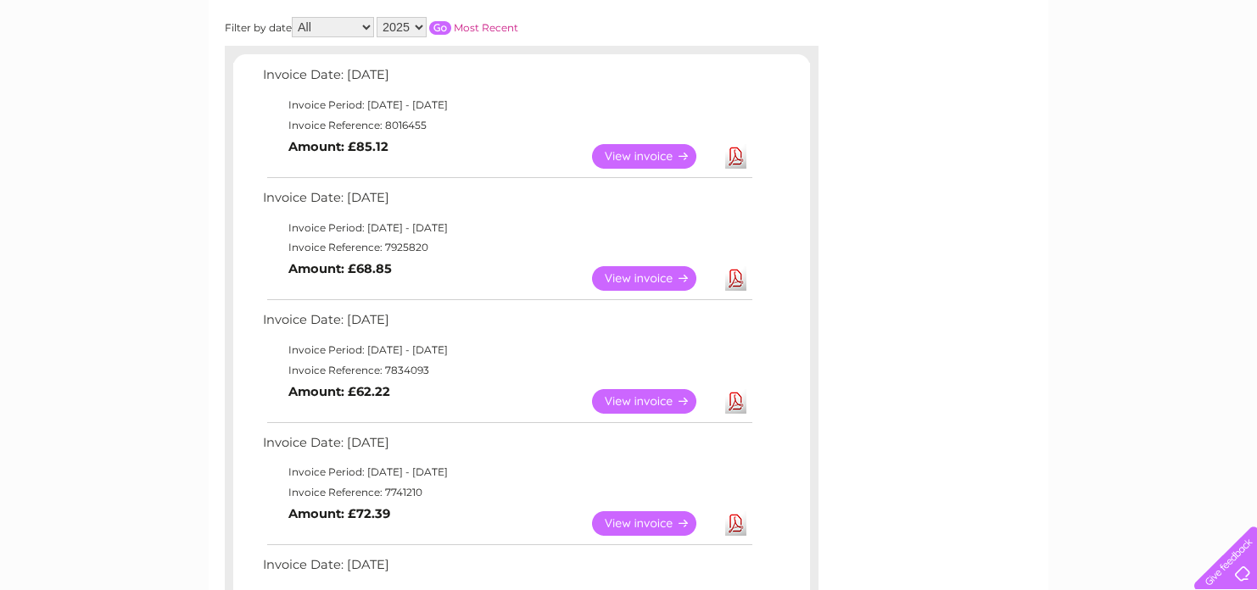
click at [637, 276] on link "View" at bounding box center [654, 278] width 125 height 25
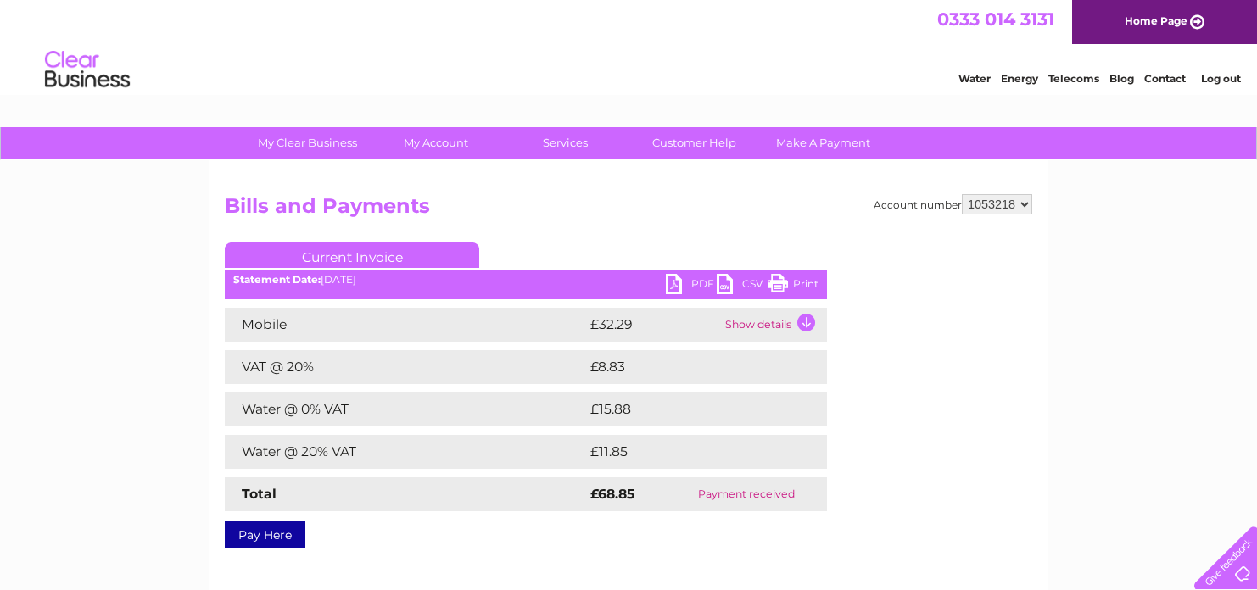
click at [675, 284] on link "PDF" at bounding box center [691, 286] width 51 height 25
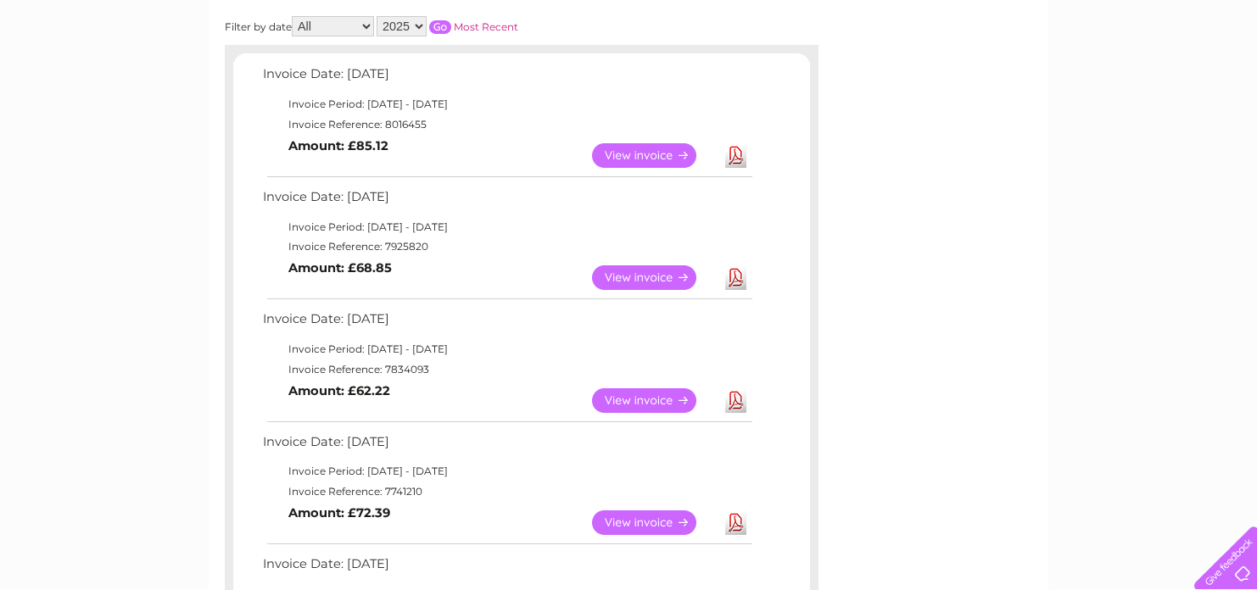
click at [739, 402] on link "Download" at bounding box center [735, 400] width 21 height 25
click at [740, 529] on link "Download" at bounding box center [735, 523] width 21 height 25
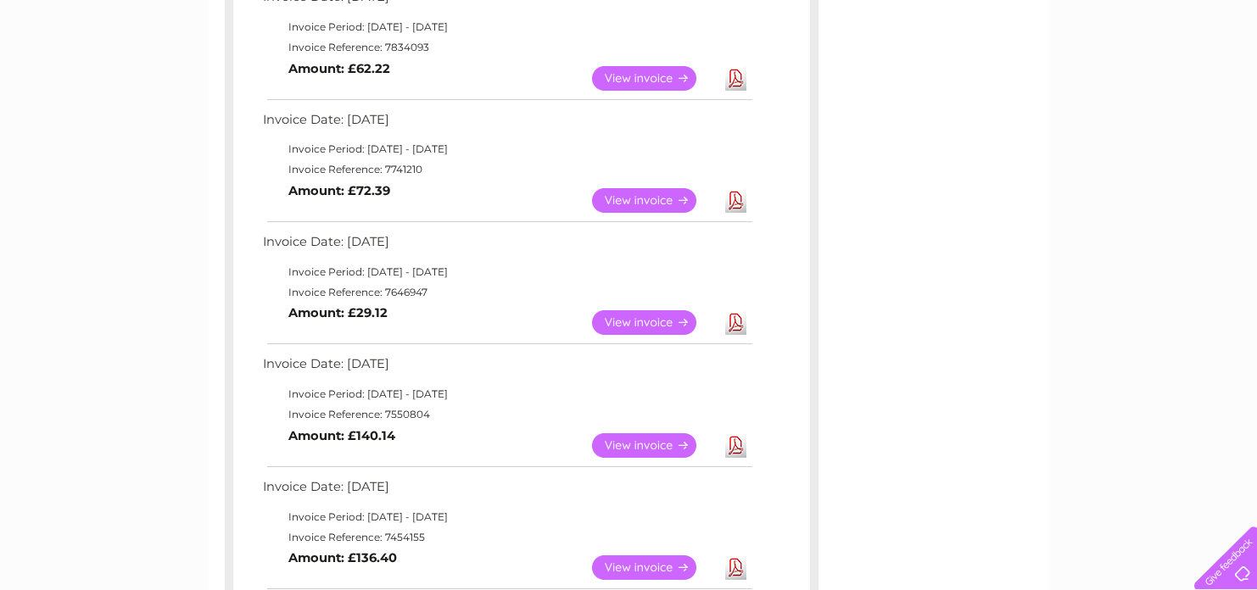
scroll to position [594, 0]
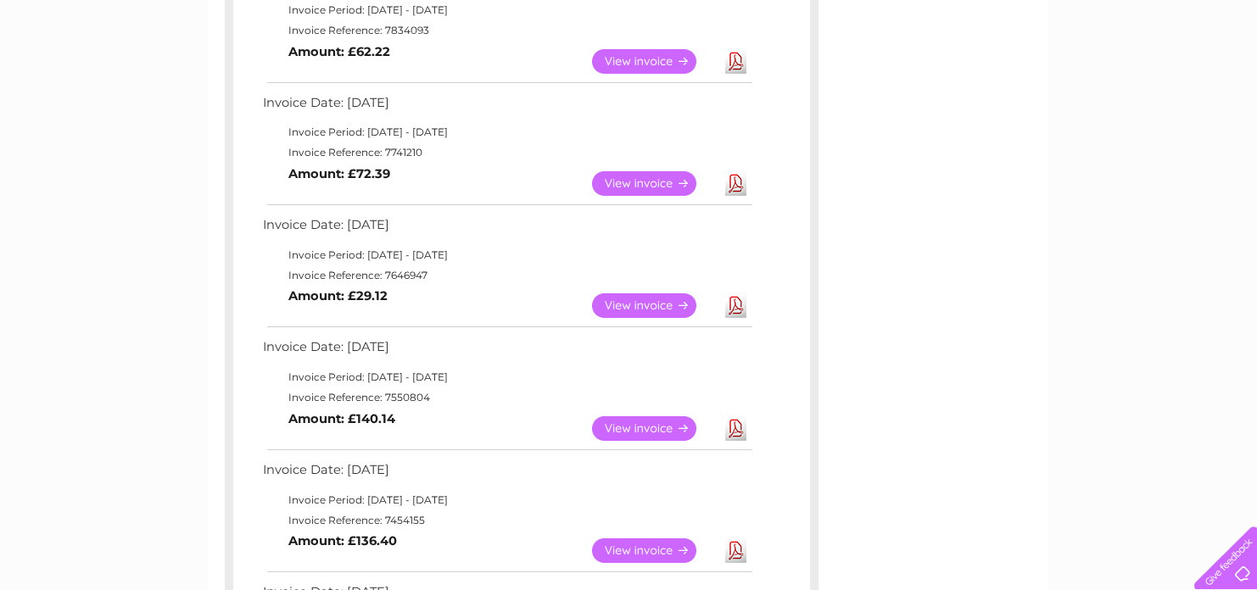
click at [735, 303] on link "Download" at bounding box center [735, 305] width 21 height 25
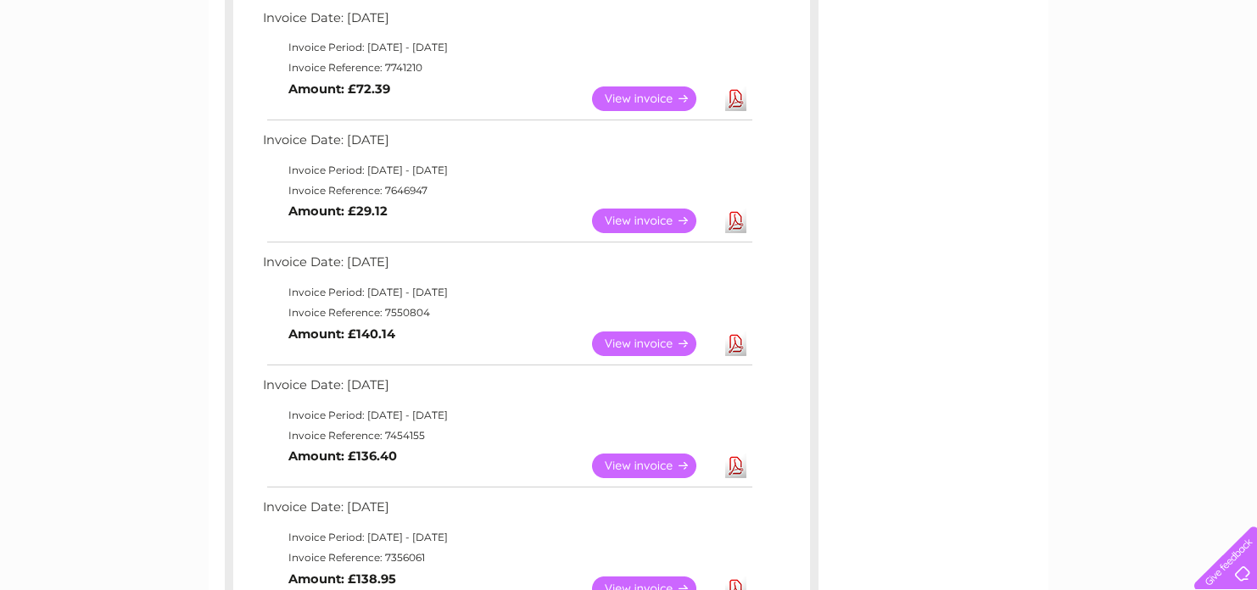
scroll to position [764, 0]
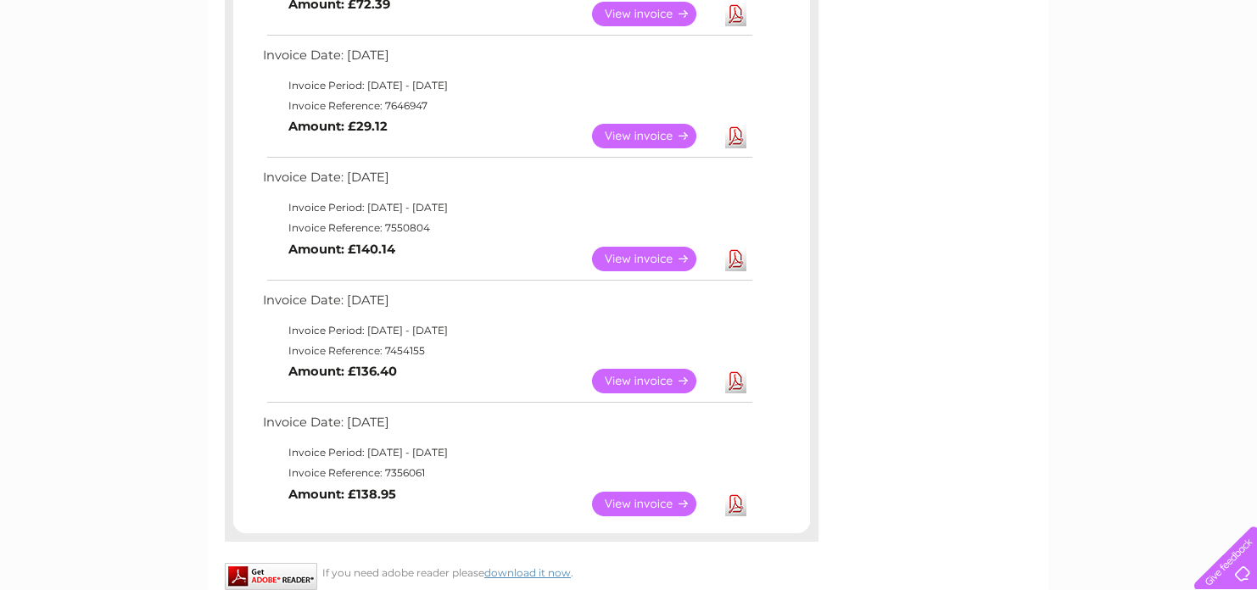
click at [736, 388] on link "Download" at bounding box center [735, 381] width 21 height 25
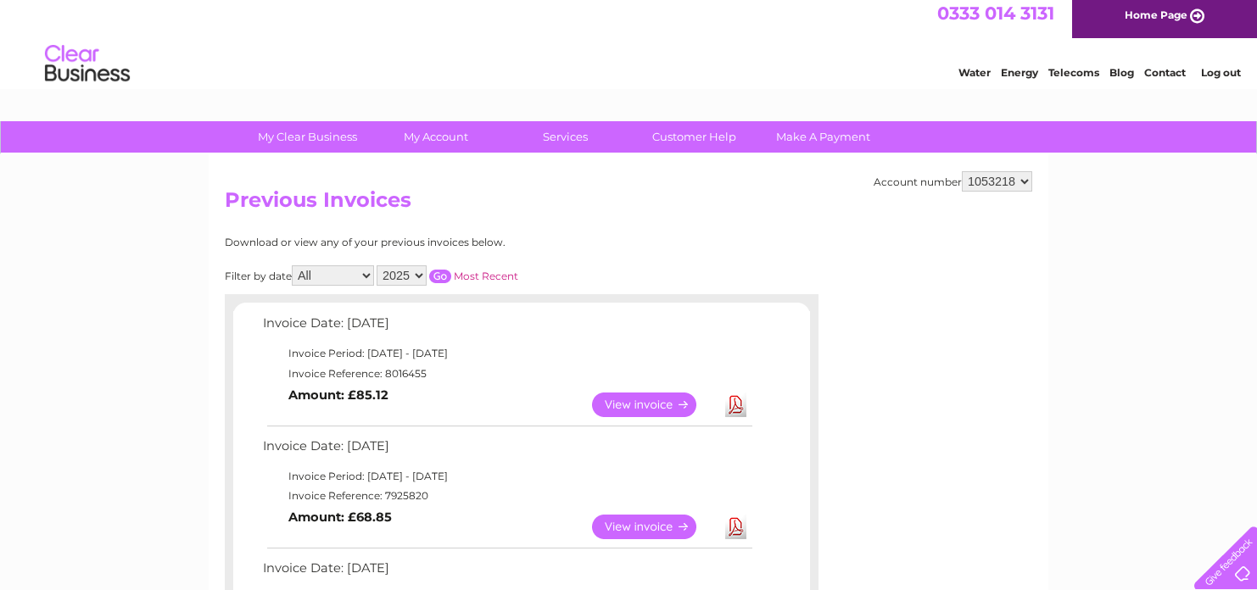
scroll to position [0, 0]
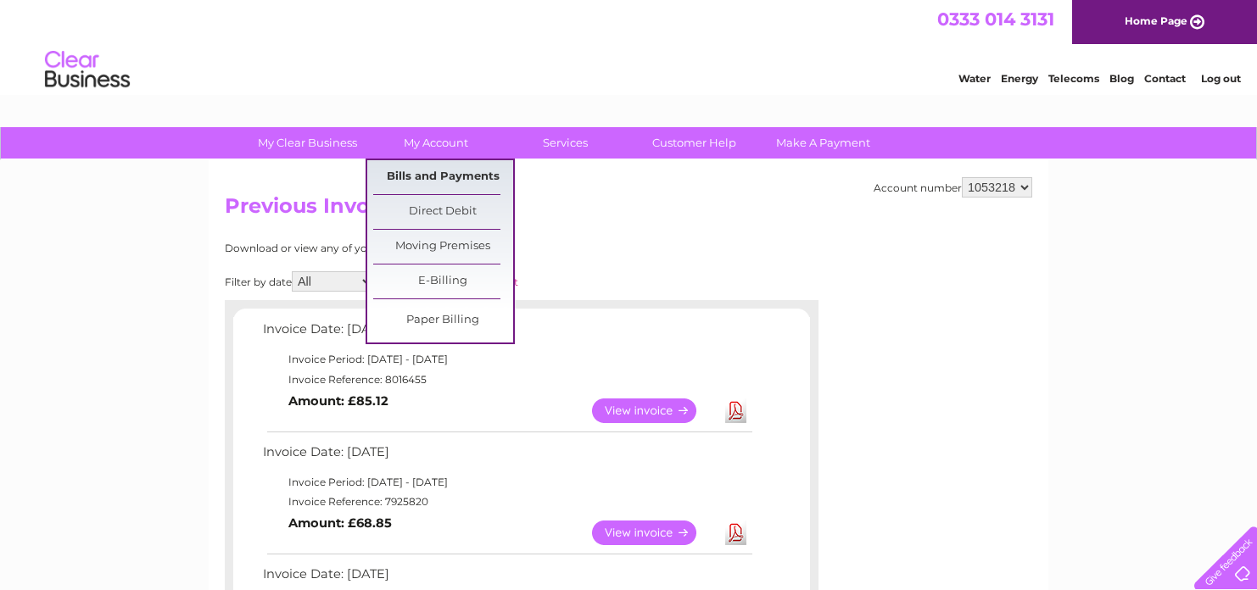
click at [433, 173] on link "Bills and Payments" at bounding box center [443, 177] width 140 height 34
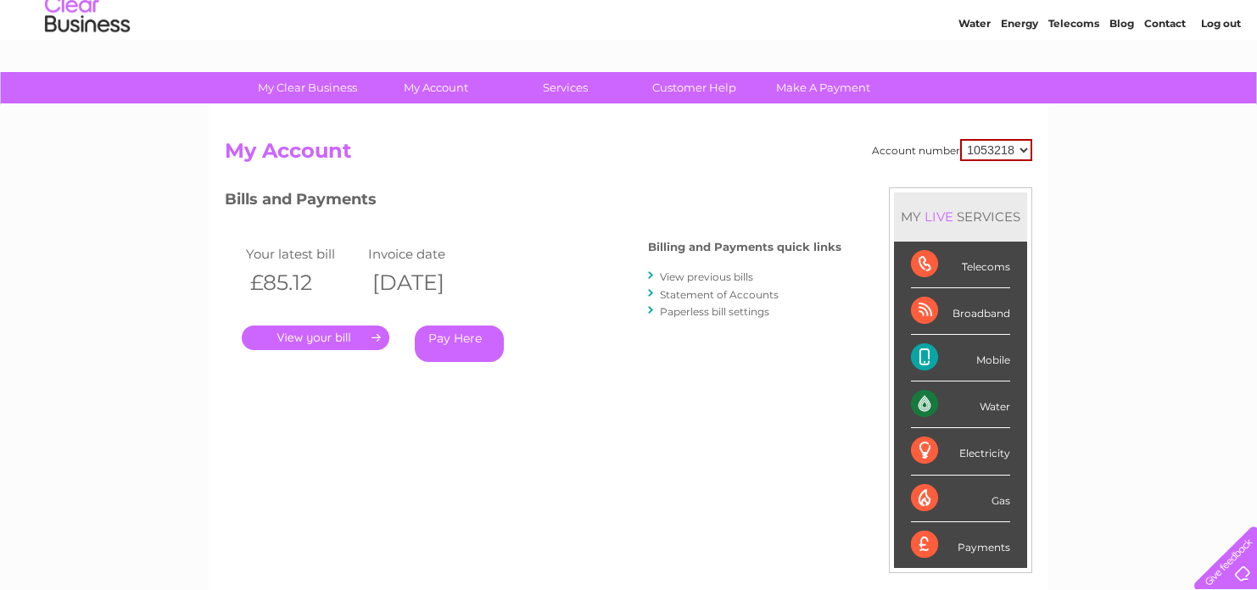
scroll to position [85, 0]
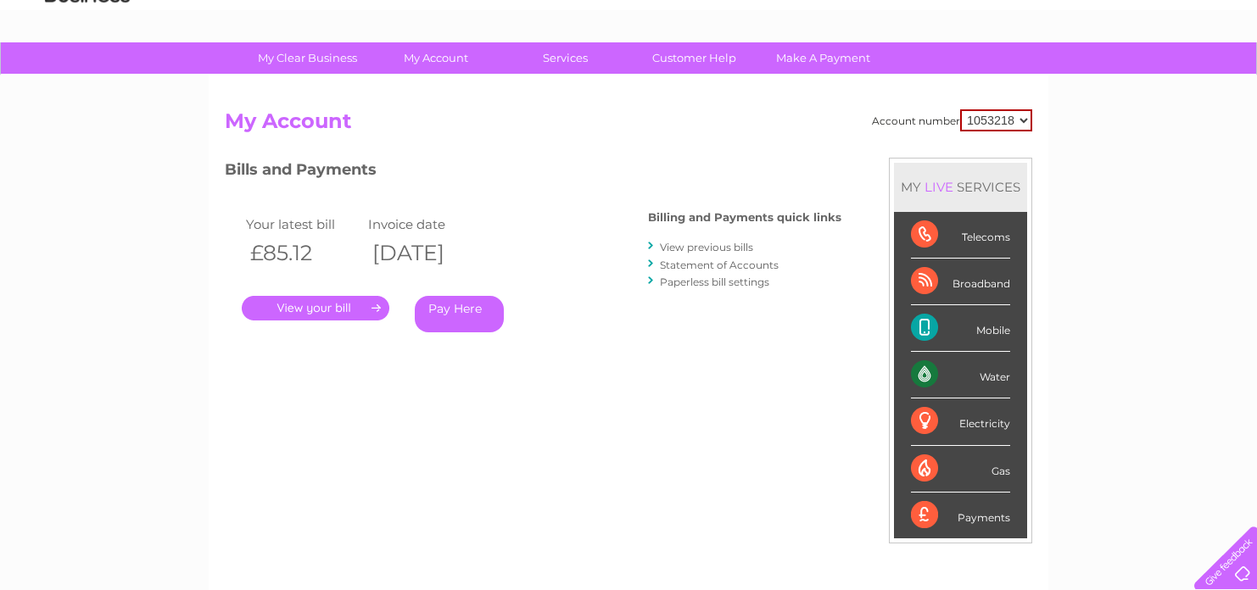
click at [701, 248] on link "View previous bills" at bounding box center [706, 247] width 93 height 13
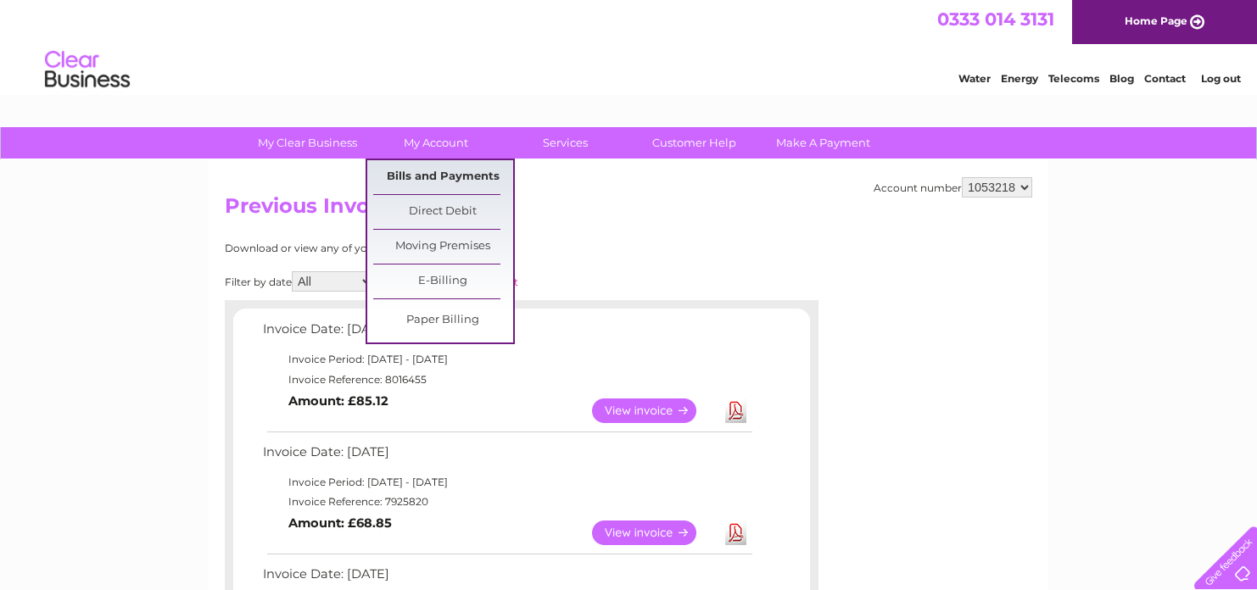
click at [428, 176] on link "Bills and Payments" at bounding box center [443, 177] width 140 height 34
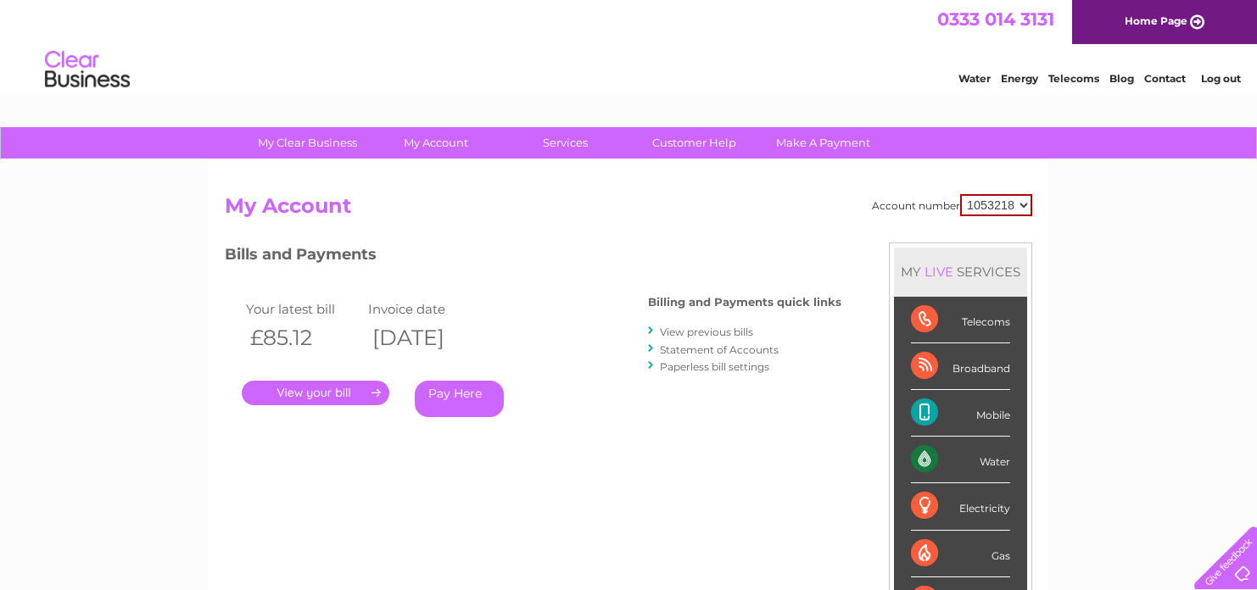
click at [705, 350] on link "Statement of Accounts" at bounding box center [719, 349] width 119 height 13
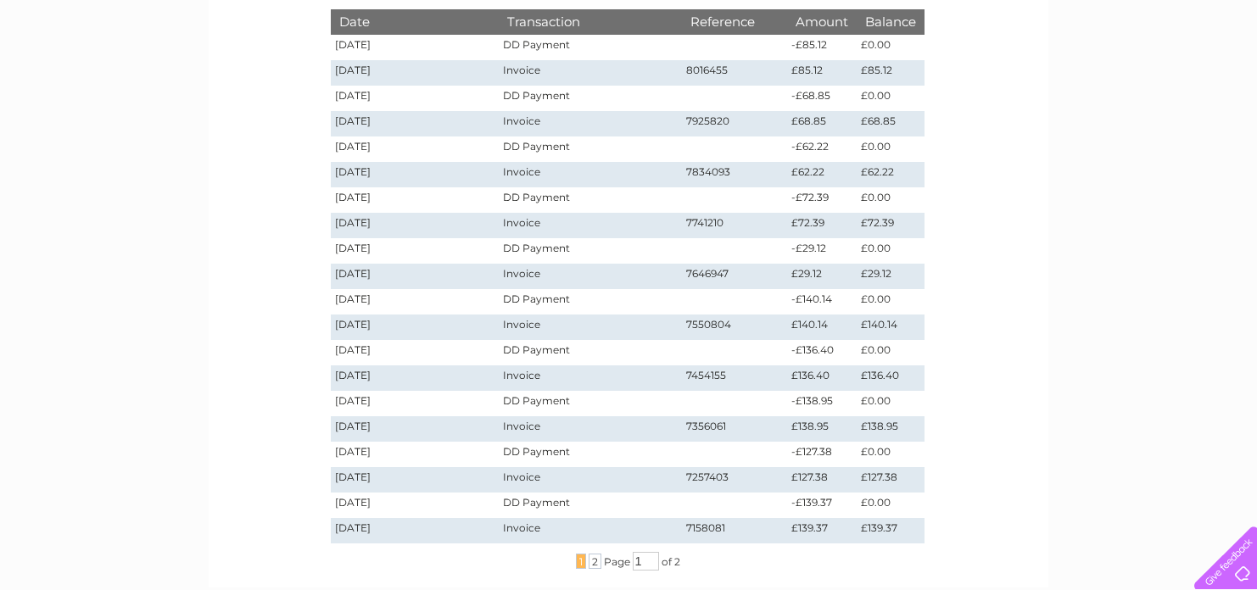
scroll to position [339, 0]
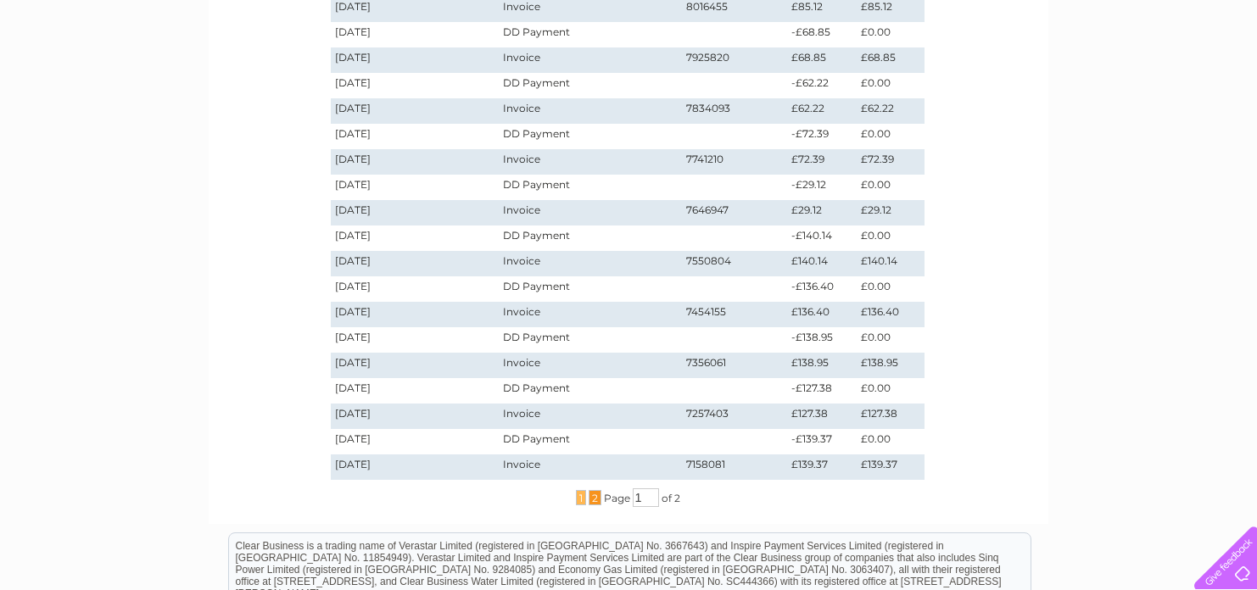
click at [593, 501] on span "2" at bounding box center [595, 497] width 13 height 15
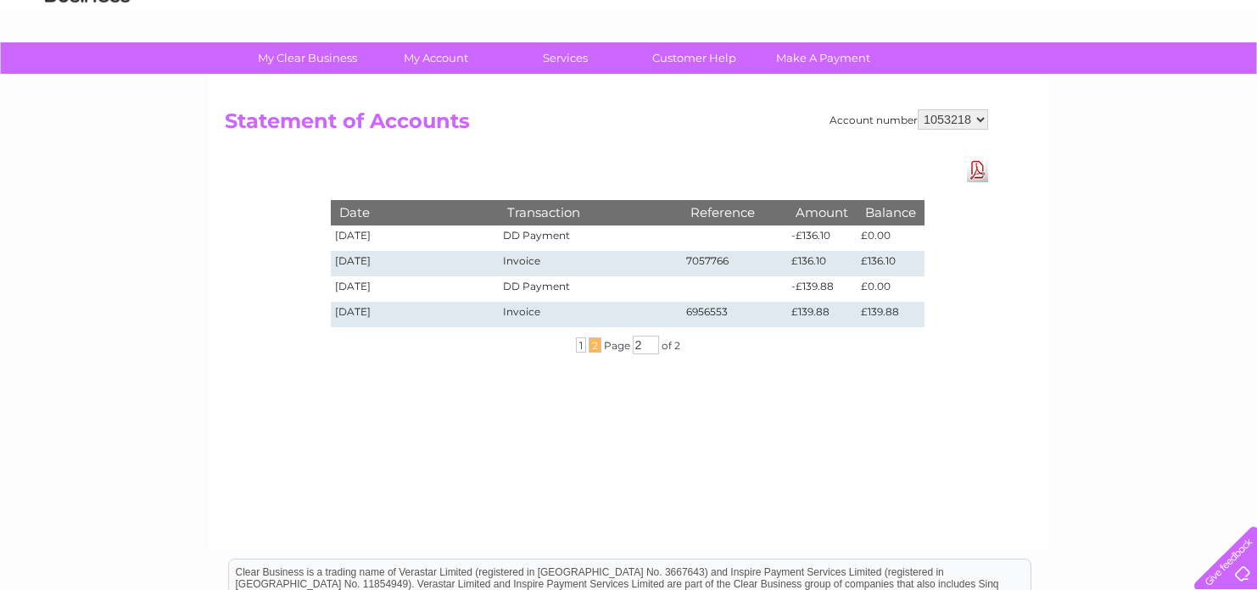
scroll to position [0, 0]
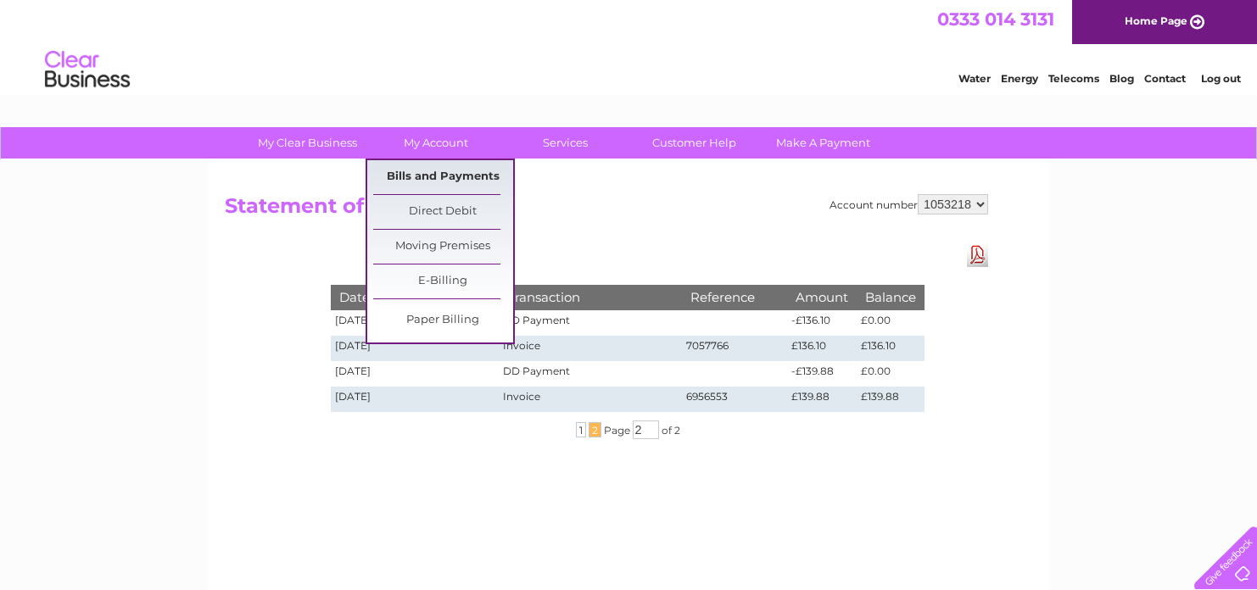
click at [422, 181] on link "Bills and Payments" at bounding box center [443, 177] width 140 height 34
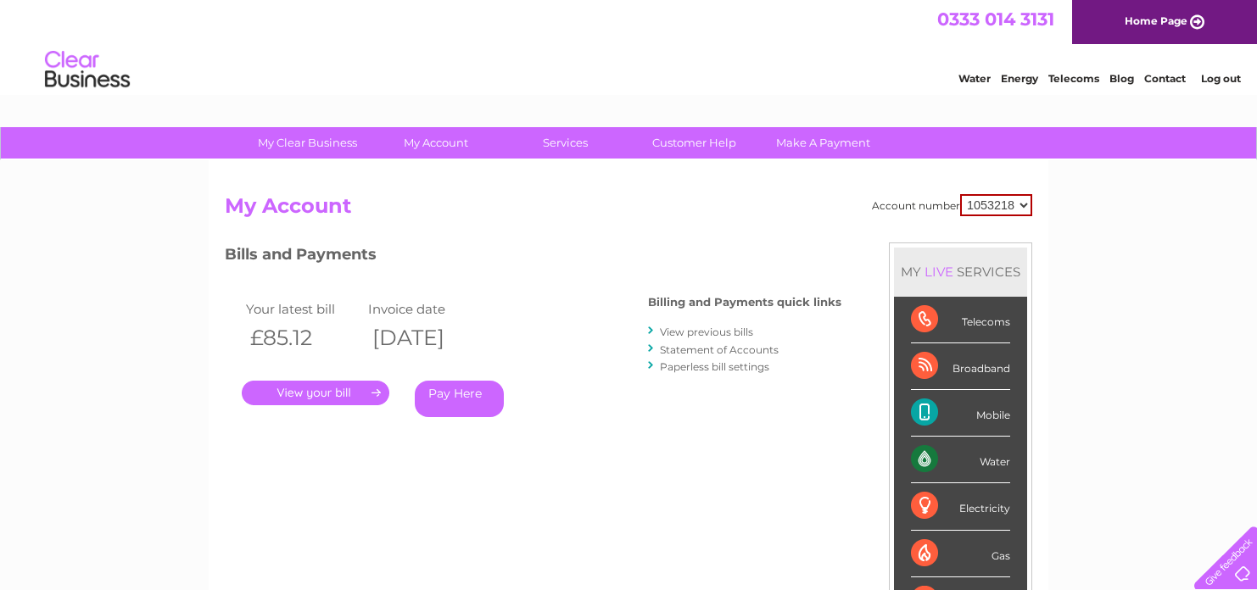
click at [686, 332] on link "View previous bills" at bounding box center [706, 332] width 93 height 13
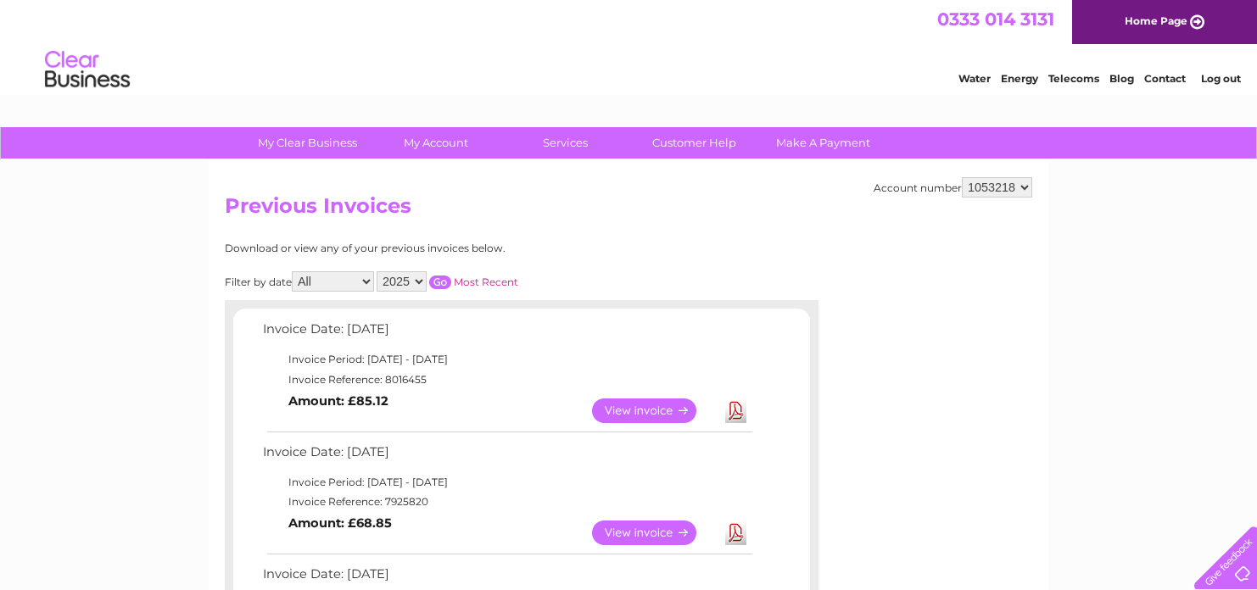
click at [420, 280] on select "2025 2024 2023 2022" at bounding box center [402, 281] width 50 height 20
select select "2024"
click at [378, 271] on select "2025 2024 2023 2022" at bounding box center [402, 281] width 50 height 20
click at [440, 284] on input "button" at bounding box center [440, 283] width 22 height 14
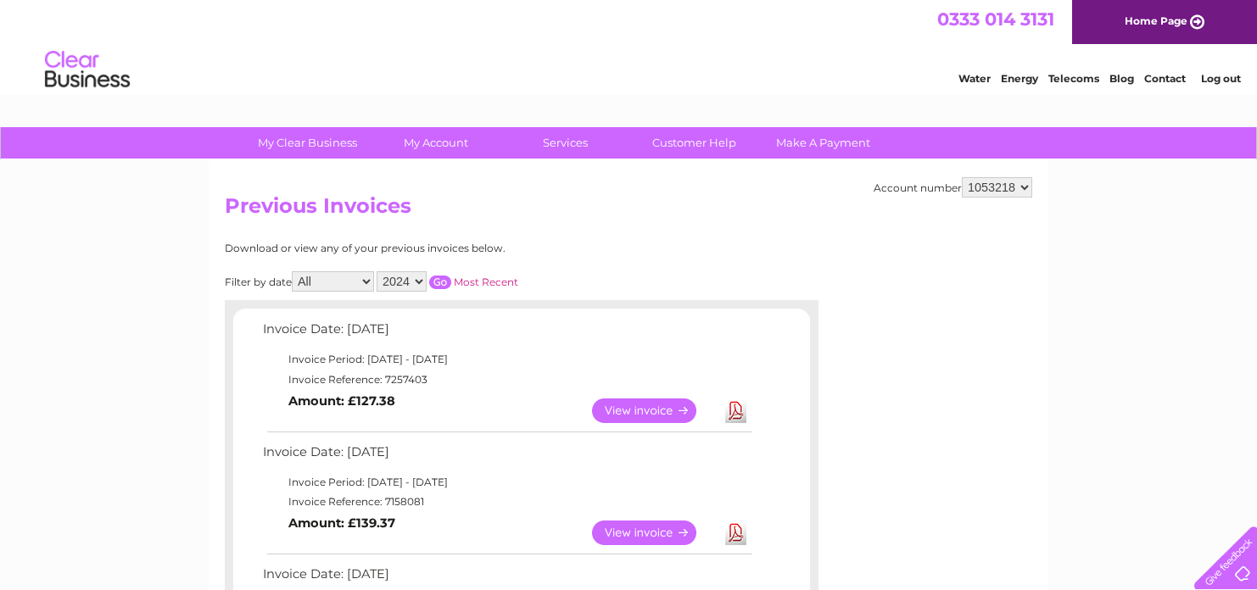
click at [369, 283] on select "All January February March April May June July August September October Novembe…" at bounding box center [333, 281] width 82 height 20
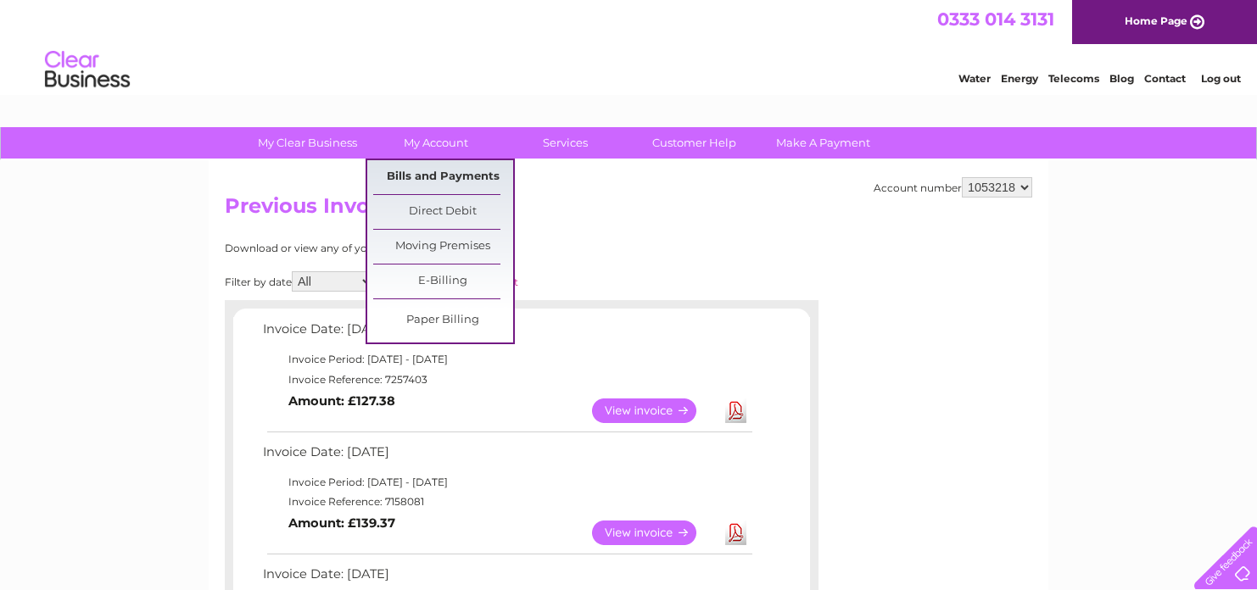
click at [450, 178] on link "Bills and Payments" at bounding box center [443, 177] width 140 height 34
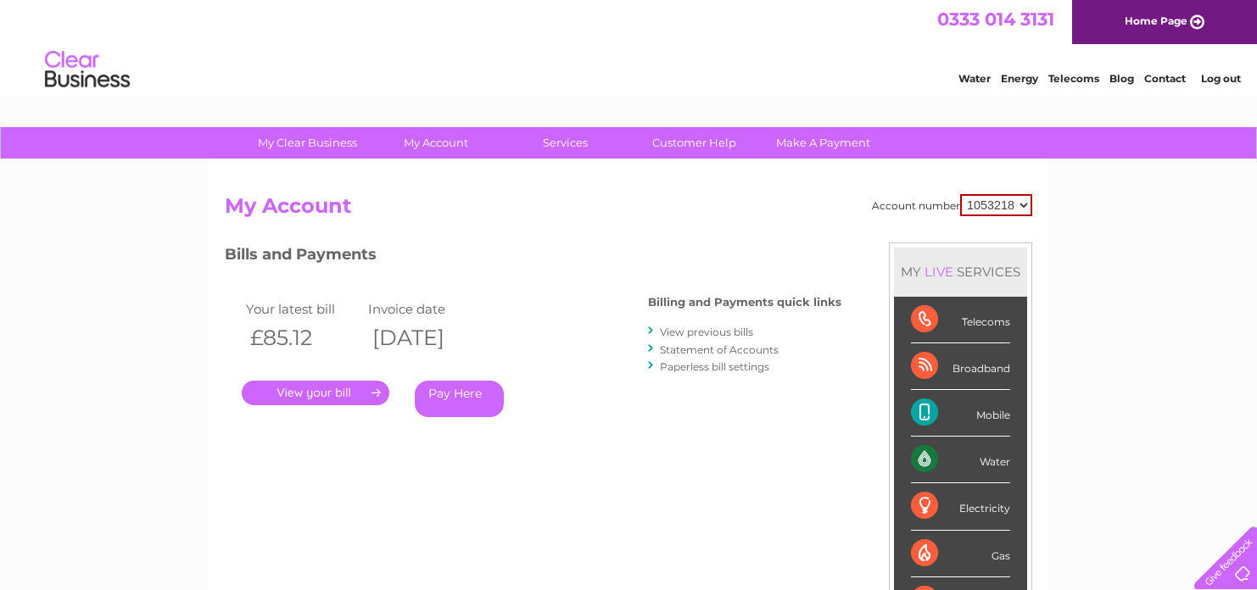
click at [1221, 79] on link "Log out" at bounding box center [1221, 78] width 40 height 13
